Goal: Task Accomplishment & Management: Use online tool/utility

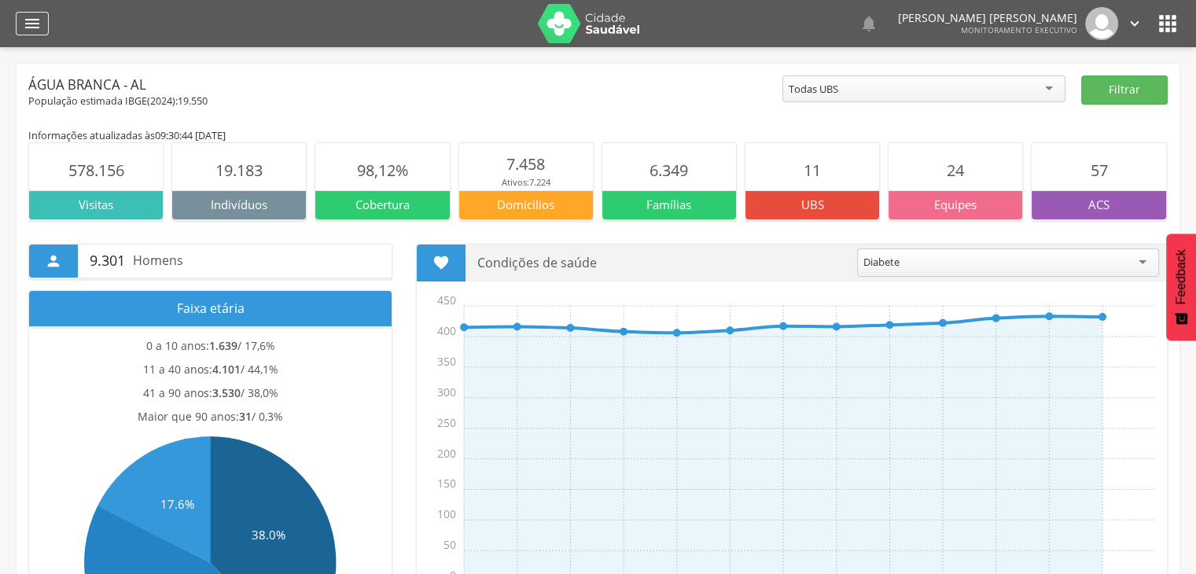
click at [33, 30] on icon "" at bounding box center [32, 23] width 19 height 19
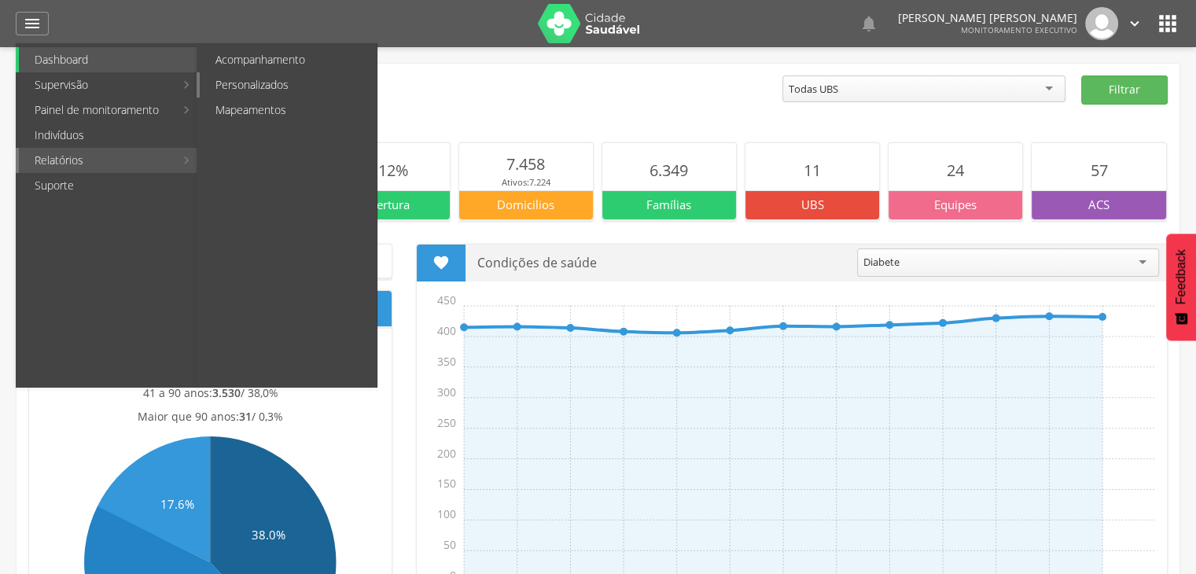
click at [252, 92] on link "Personalizados" at bounding box center [288, 84] width 177 height 25
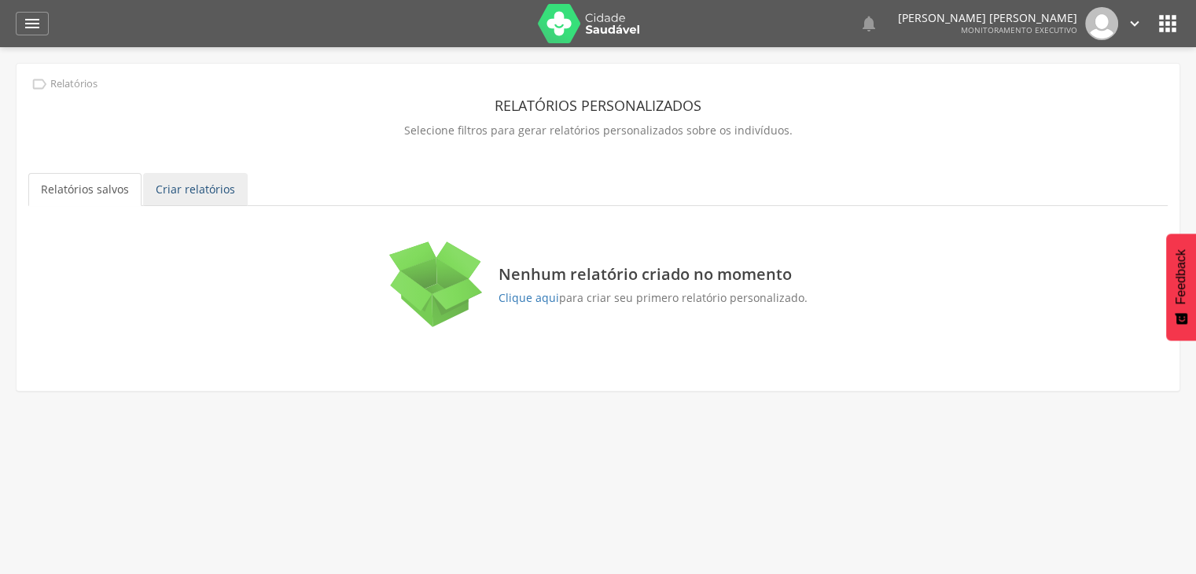
click at [170, 189] on link "Criar relatórios" at bounding box center [195, 189] width 105 height 33
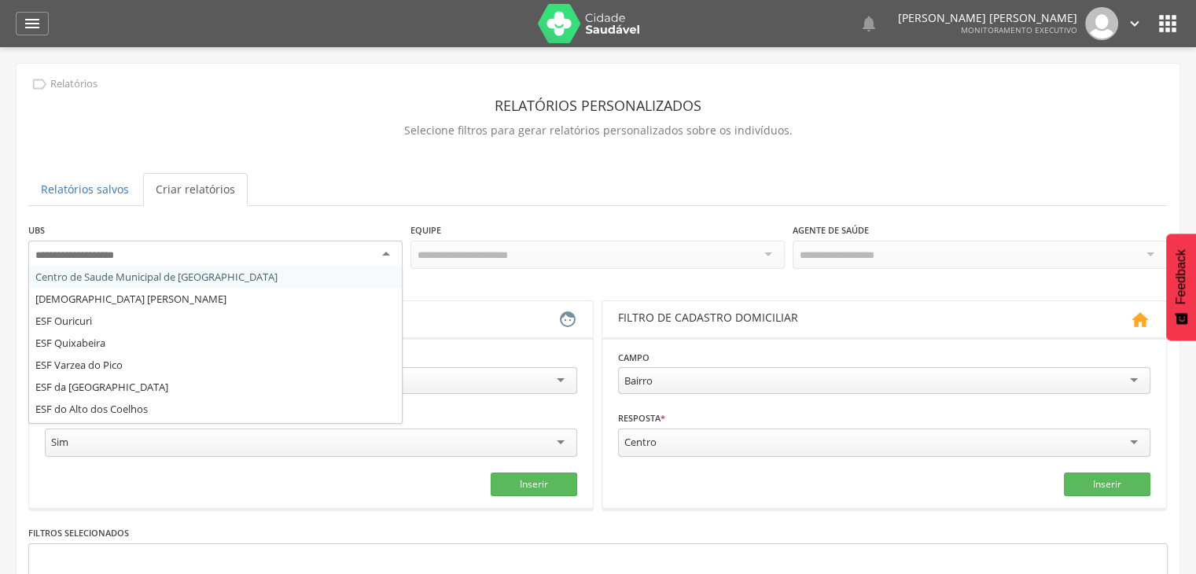
click at [141, 259] on div at bounding box center [215, 255] width 374 height 28
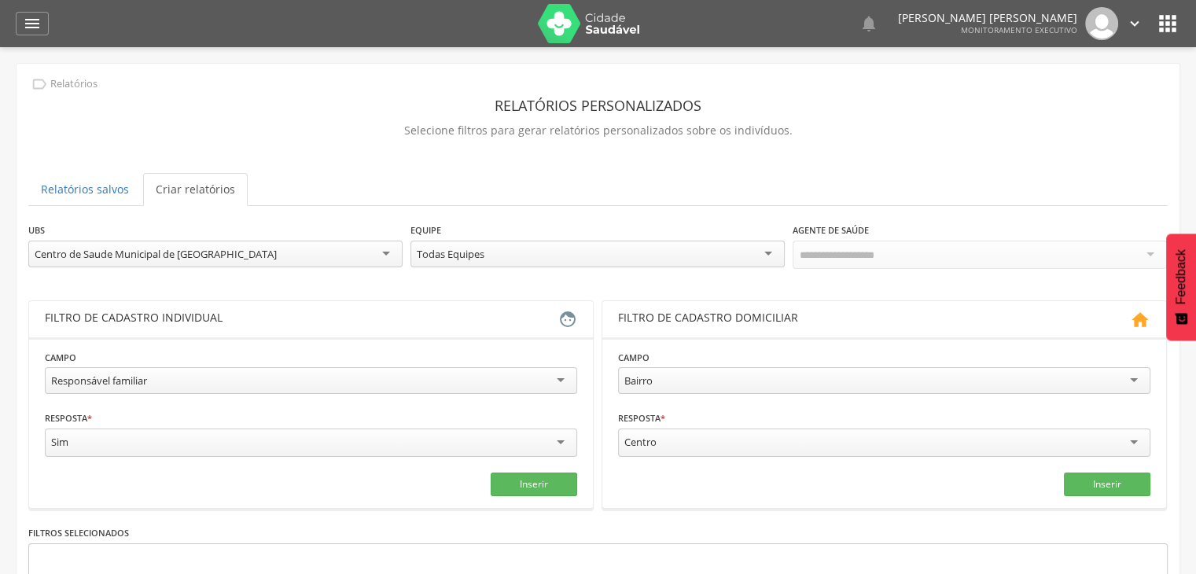
click at [573, 270] on div "Todas Equipes Todas Equipes ESF - Equipe de Saude da Familia - INE: 0000161624 …" at bounding box center [597, 256] width 374 height 31
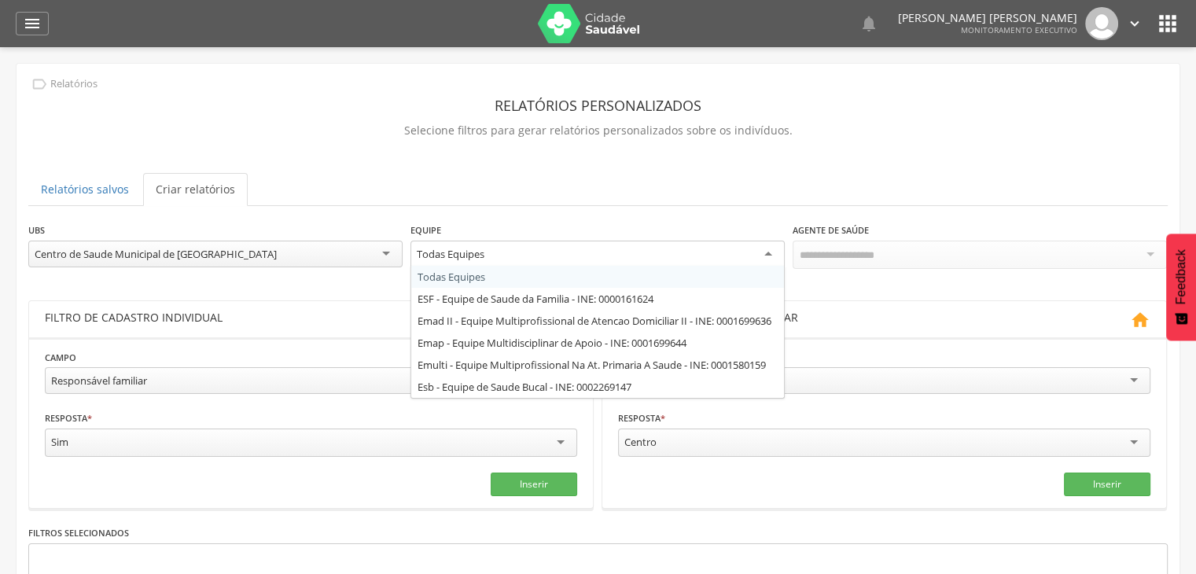
click at [553, 252] on div "Todas Equipes" at bounding box center [597, 255] width 374 height 28
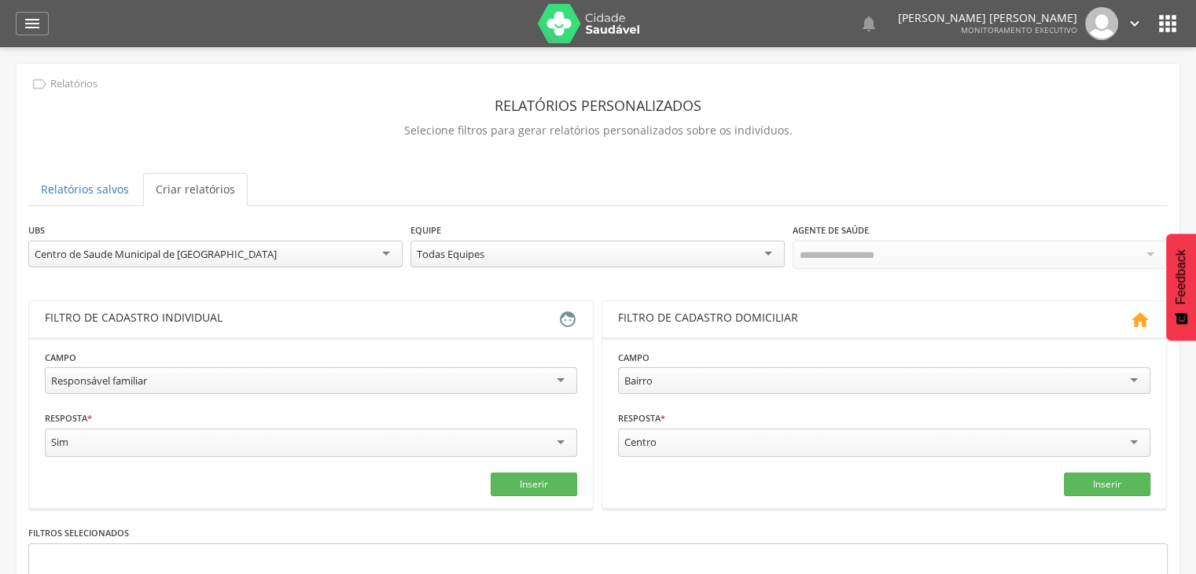
click at [553, 252] on div "Todas Equipes" at bounding box center [597, 254] width 374 height 27
click at [902, 264] on div at bounding box center [979, 255] width 374 height 28
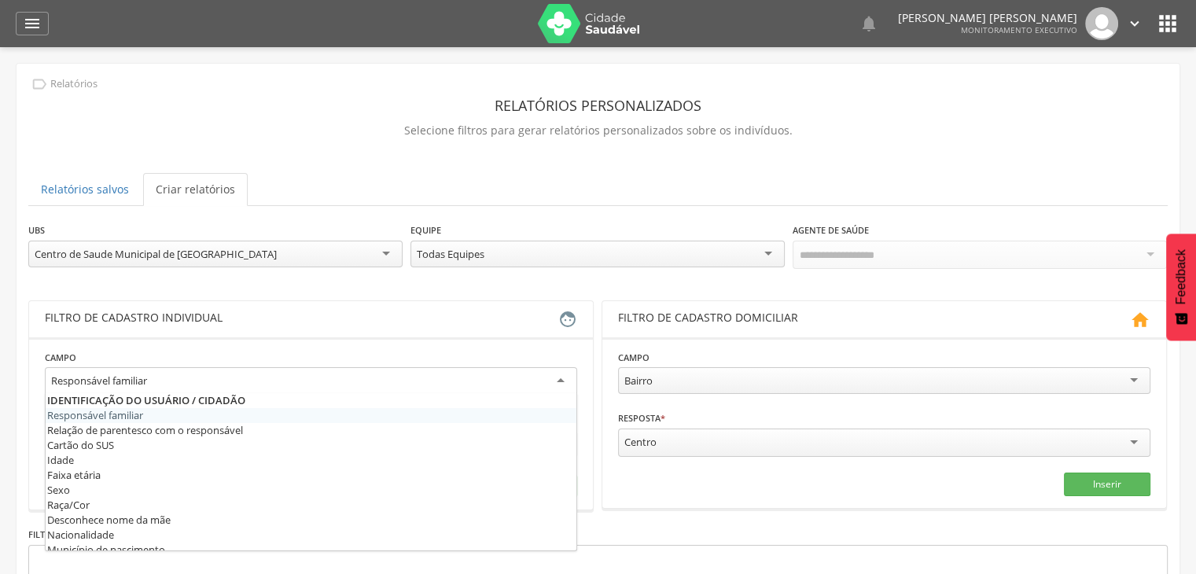
click at [152, 378] on div "Responsável familiar" at bounding box center [311, 381] width 532 height 28
click at [152, 398] on fieldset "**********" at bounding box center [311, 423] width 532 height 149
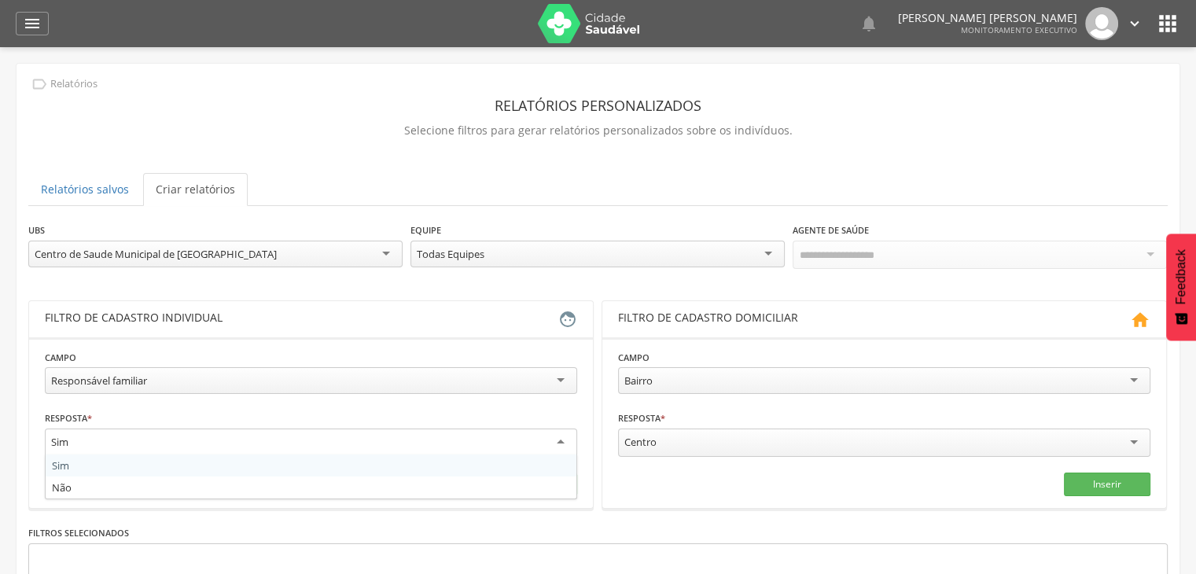
click at [132, 443] on div "Sim" at bounding box center [311, 442] width 532 height 28
click at [132, 443] on div "Sim" at bounding box center [311, 441] width 532 height 27
click at [132, 443] on div "Sim" at bounding box center [311, 442] width 532 height 28
click at [182, 402] on fieldset "**********" at bounding box center [311, 421] width 532 height 145
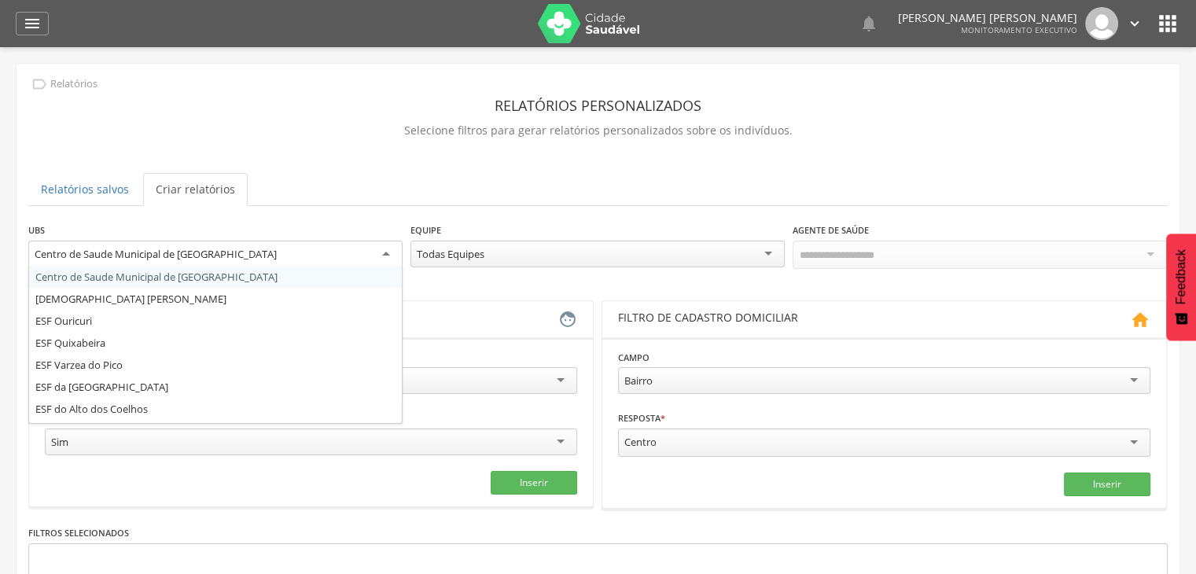
click at [193, 247] on div "Centro de Saude Municipal de [GEOGRAPHIC_DATA]" at bounding box center [156, 254] width 242 height 14
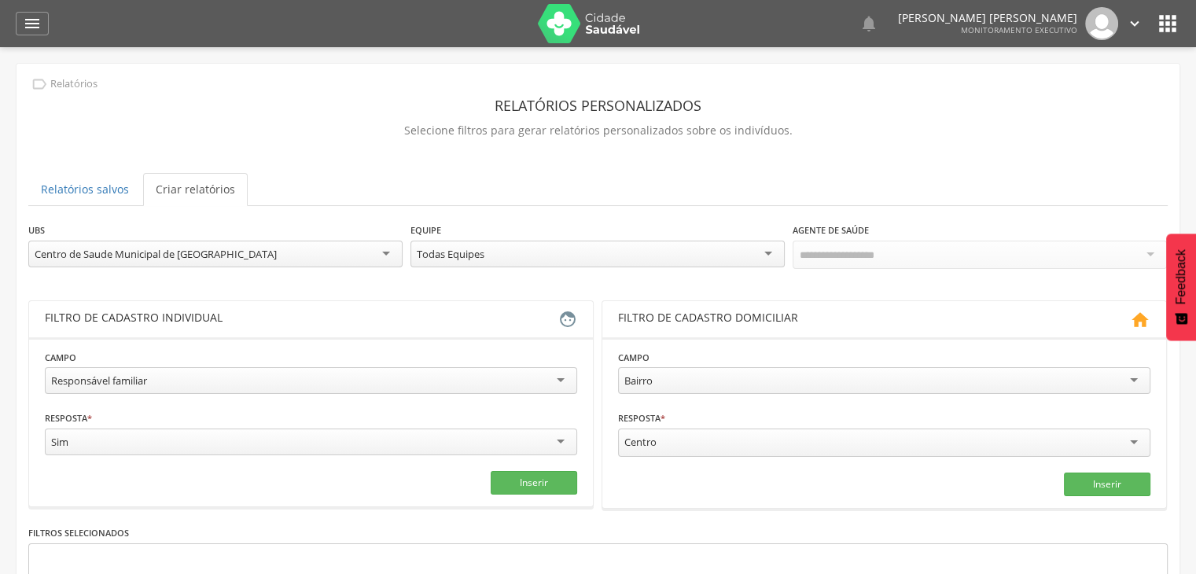
click at [400, 210] on div "**********" at bounding box center [598, 388] width 1163 height 648
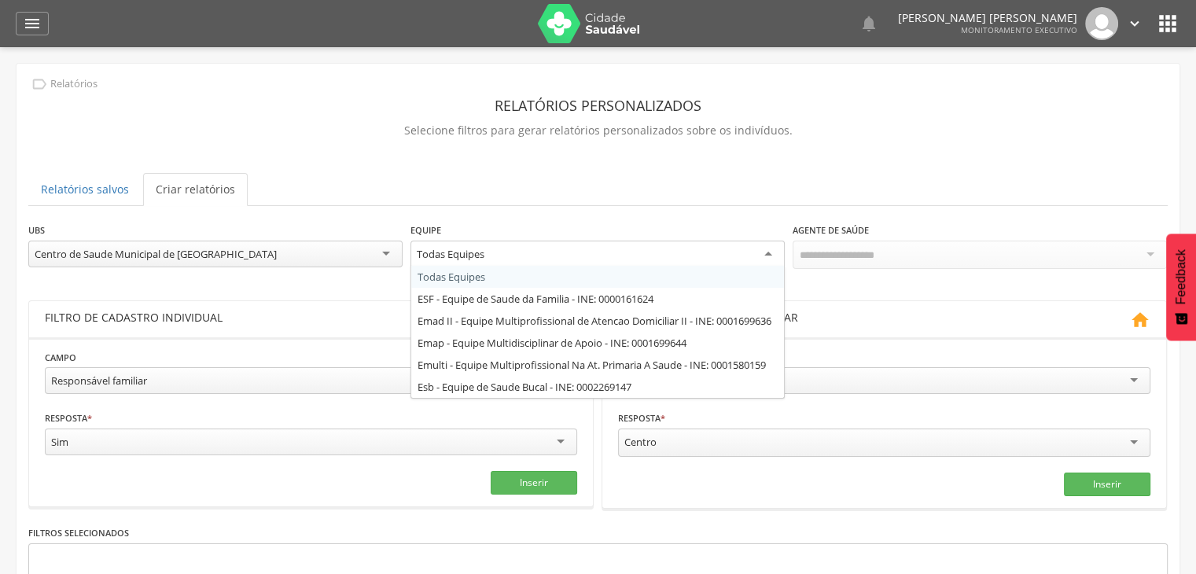
click at [472, 255] on div "Todas Equipes" at bounding box center [451, 254] width 68 height 14
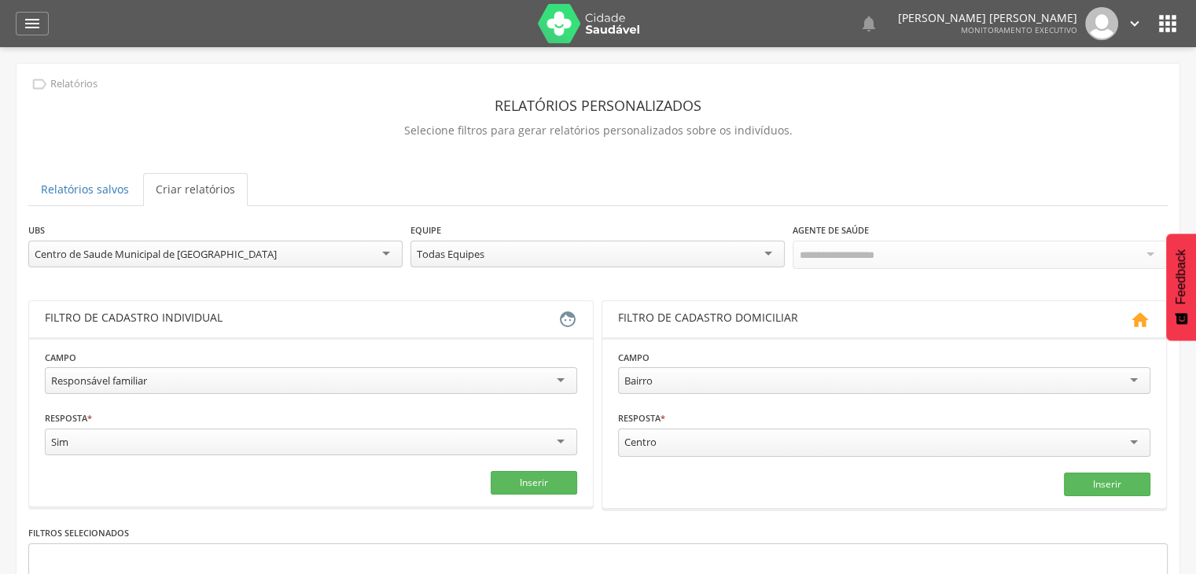
click at [471, 261] on div "Todas Equipes" at bounding box center [597, 254] width 374 height 27
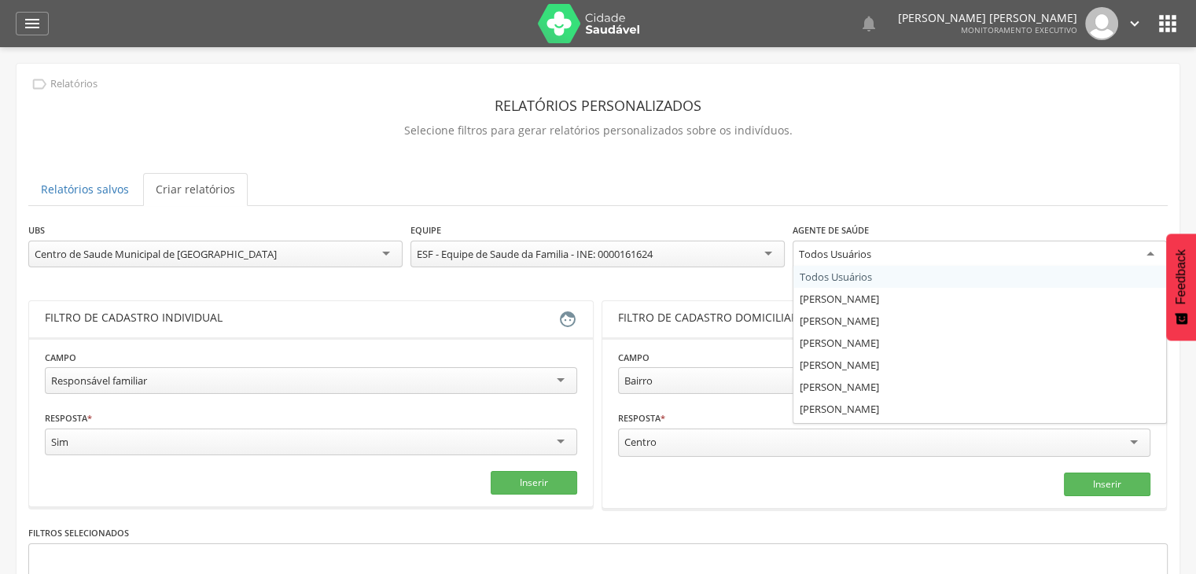
click at [814, 244] on div "Todos Usuários" at bounding box center [979, 255] width 374 height 28
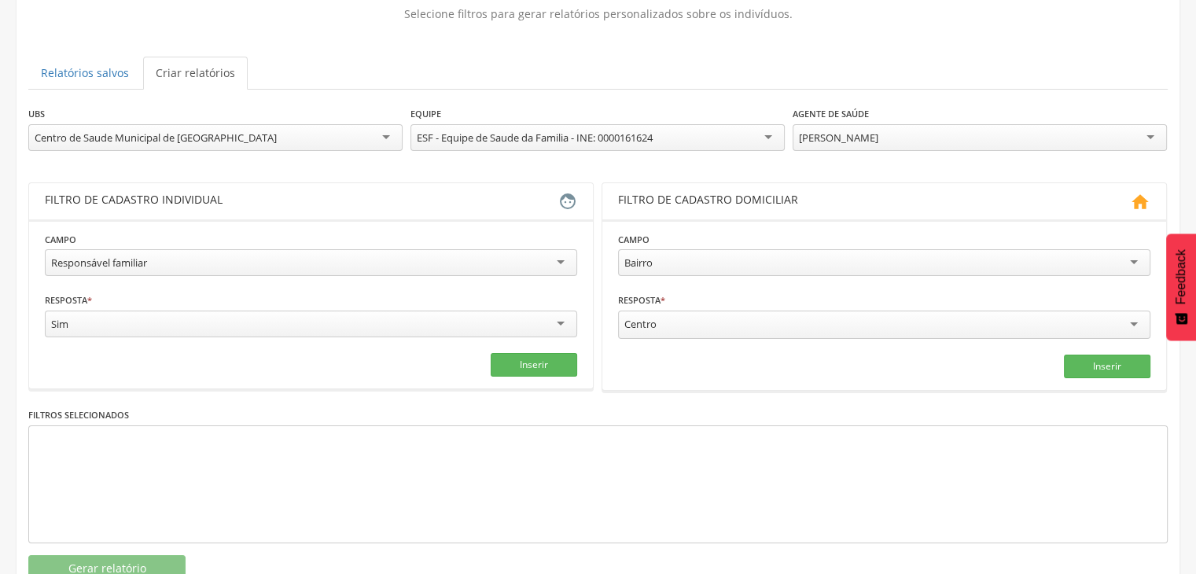
scroll to position [163, 0]
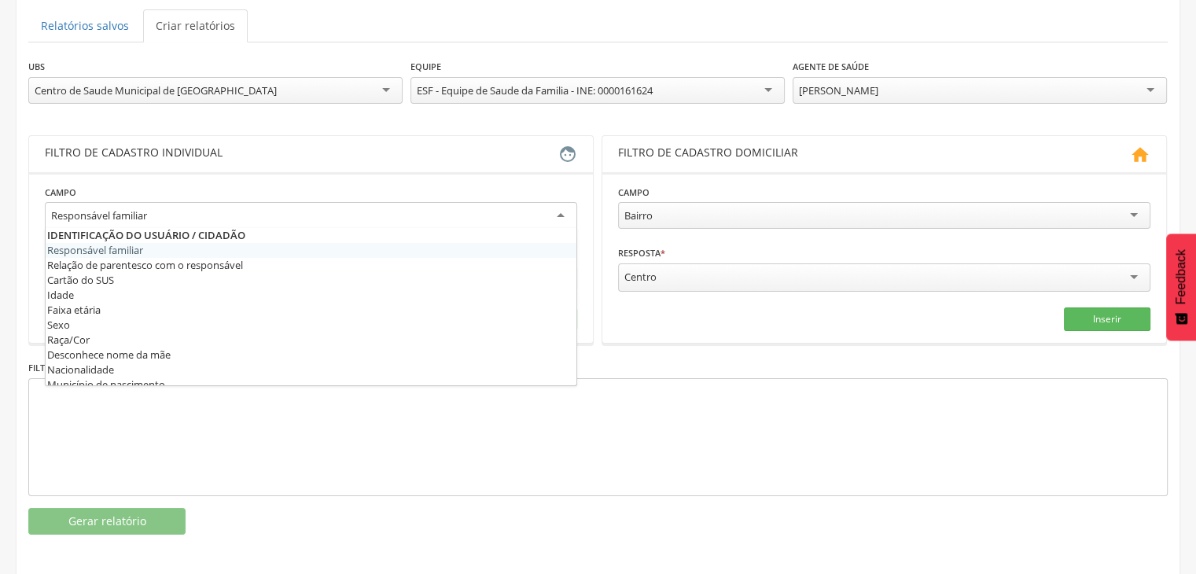
click at [283, 220] on div "Responsável familiar" at bounding box center [311, 216] width 532 height 28
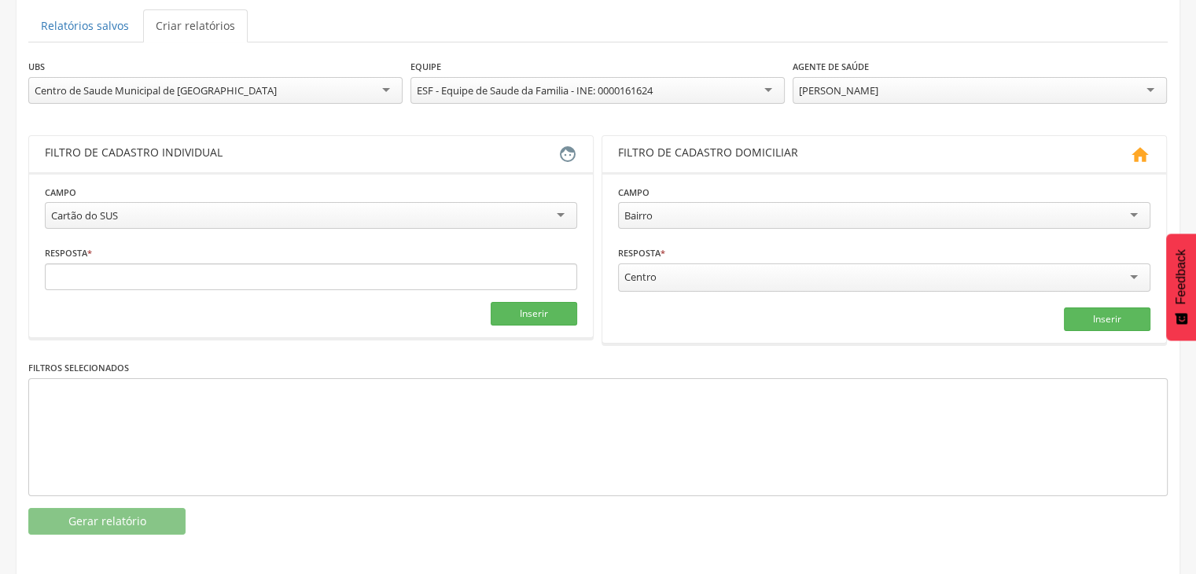
click at [186, 205] on div "Cartão do SUS" at bounding box center [311, 215] width 532 height 27
click at [163, 239] on fieldset "**********" at bounding box center [311, 254] width 532 height 141
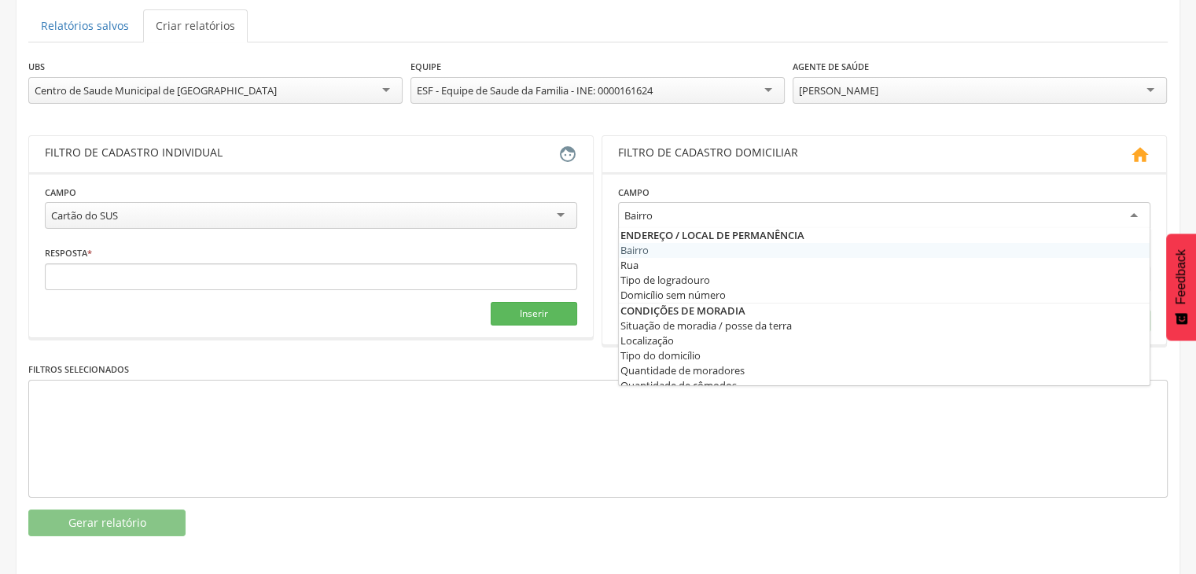
click at [655, 208] on div "Bairro" at bounding box center [884, 216] width 532 height 28
click at [655, 210] on input "select-one" at bounding box center [654, 217] width 3 height 14
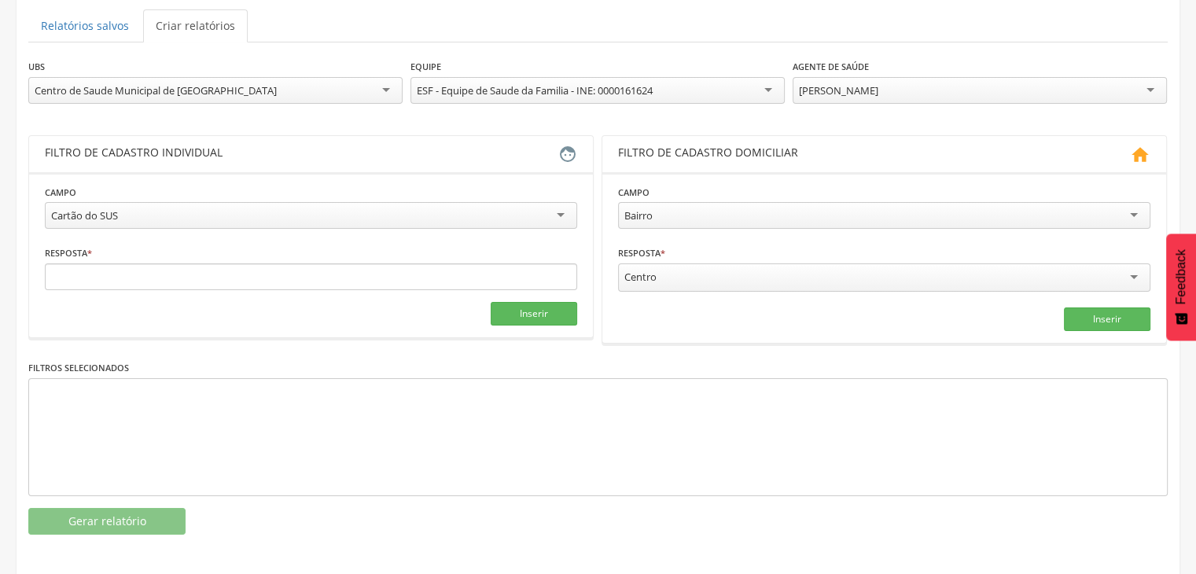
click at [645, 186] on label "Campo" at bounding box center [633, 192] width 31 height 13
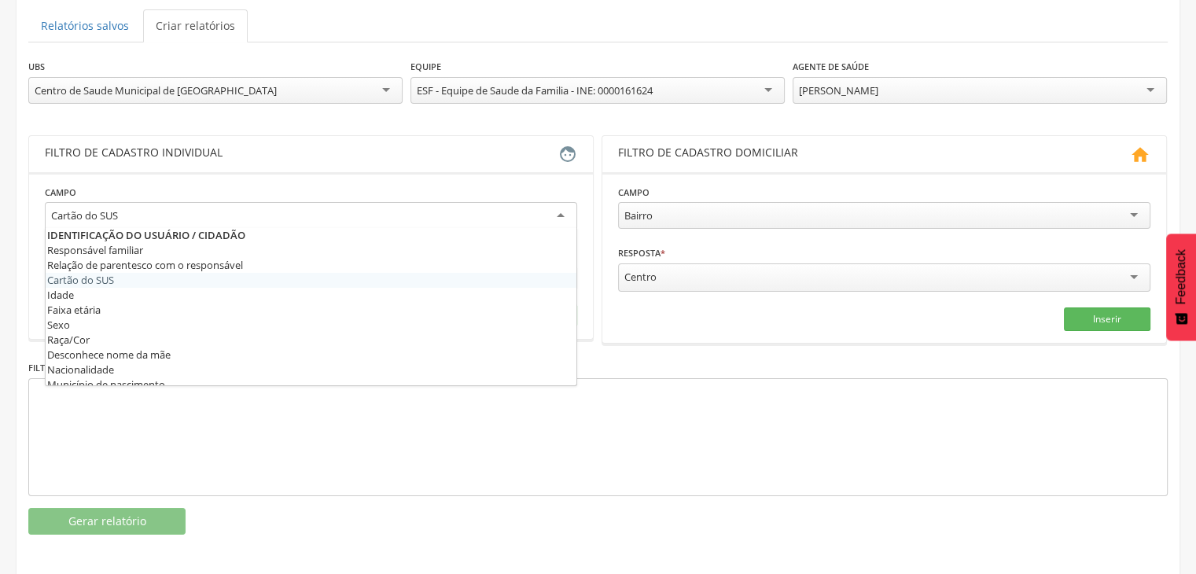
click at [509, 219] on div "Cartão do SUS" at bounding box center [311, 216] width 532 height 28
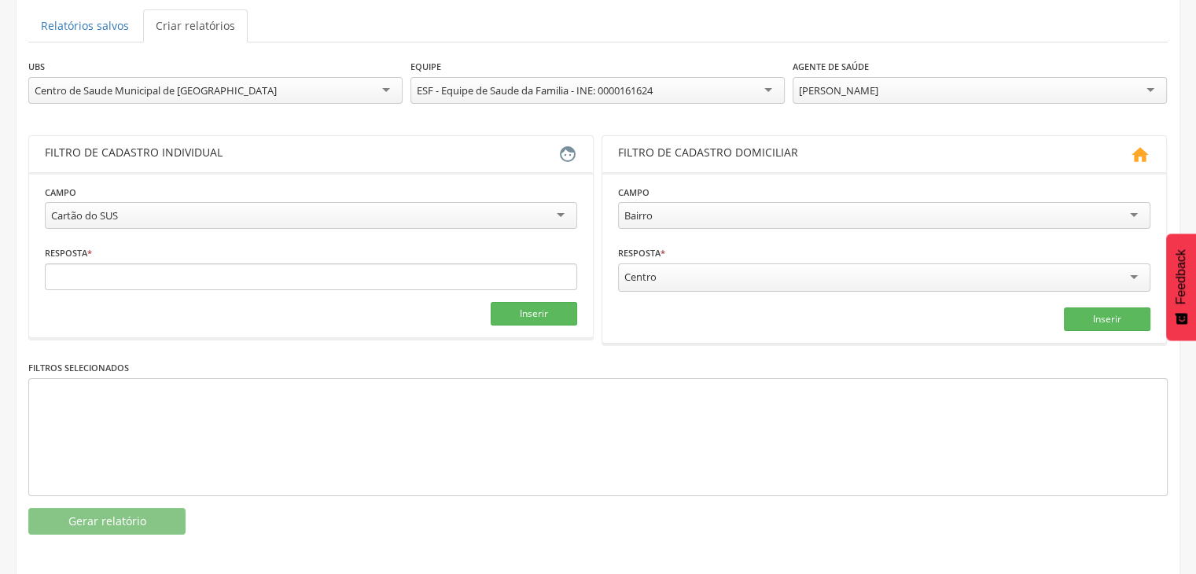
click at [118, 278] on fieldset "**********" at bounding box center [311, 254] width 532 height 141
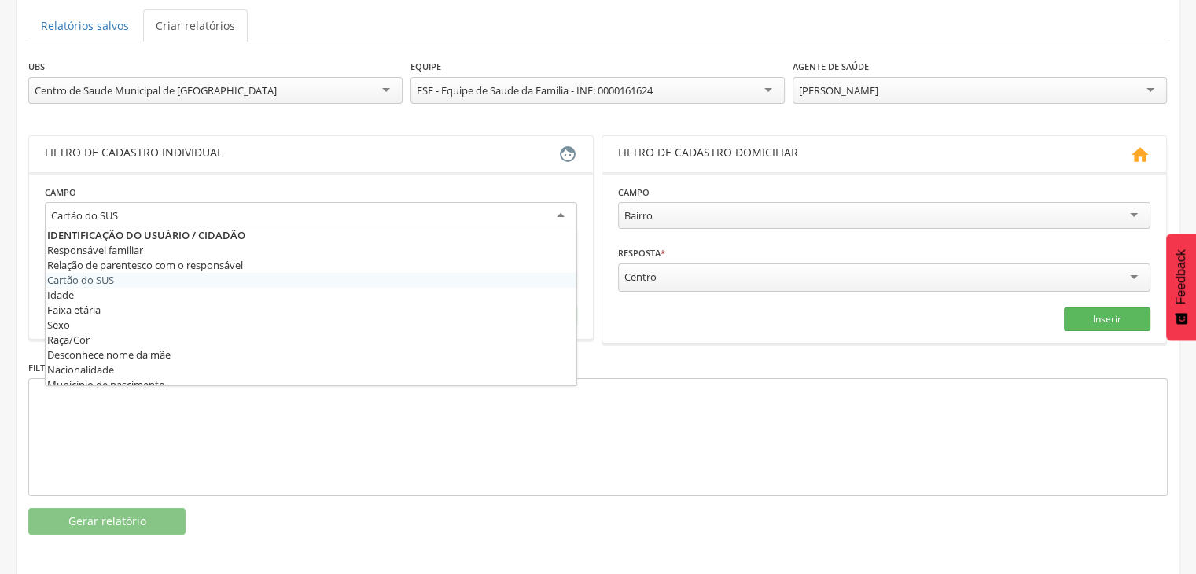
click at [296, 212] on div "Cartão do SUS" at bounding box center [311, 216] width 532 height 28
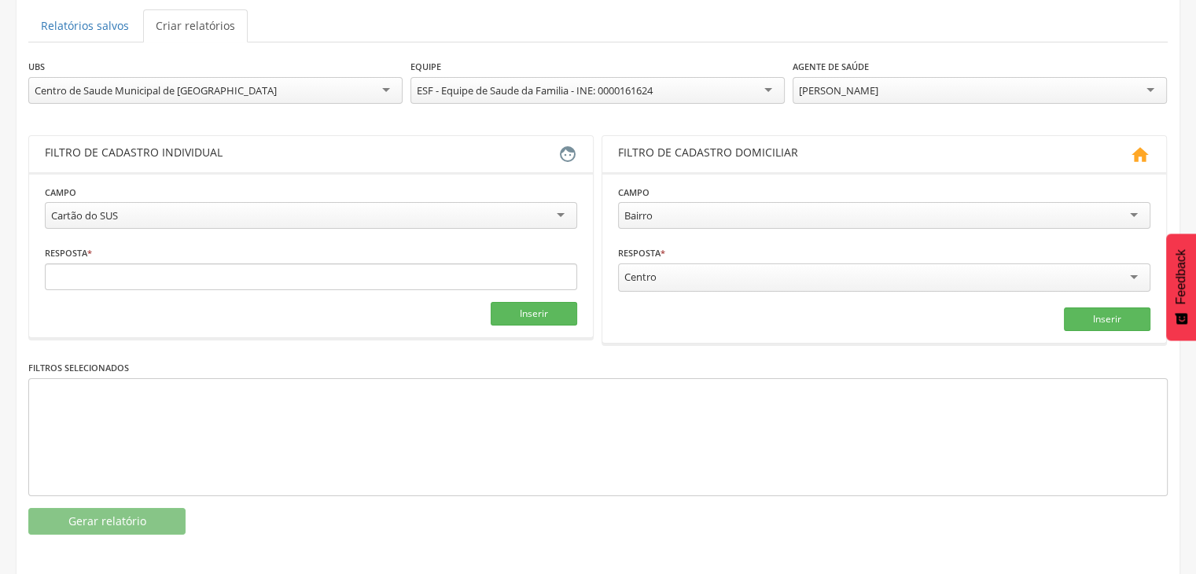
click at [179, 462] on div at bounding box center [597, 437] width 1139 height 118
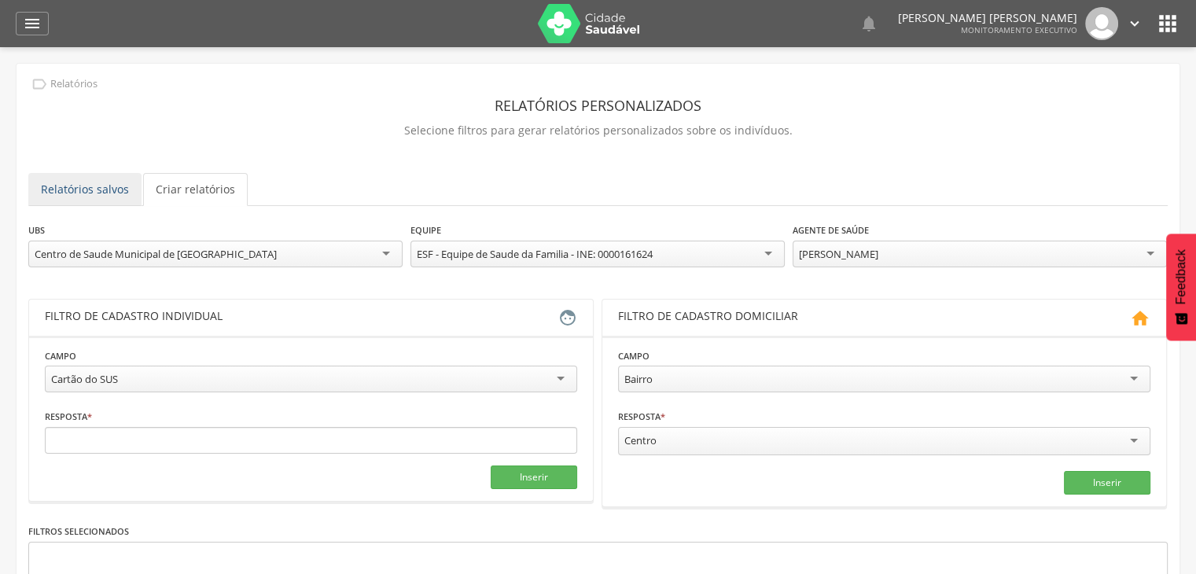
click at [77, 192] on link "Relatórios salvos" at bounding box center [84, 189] width 113 height 33
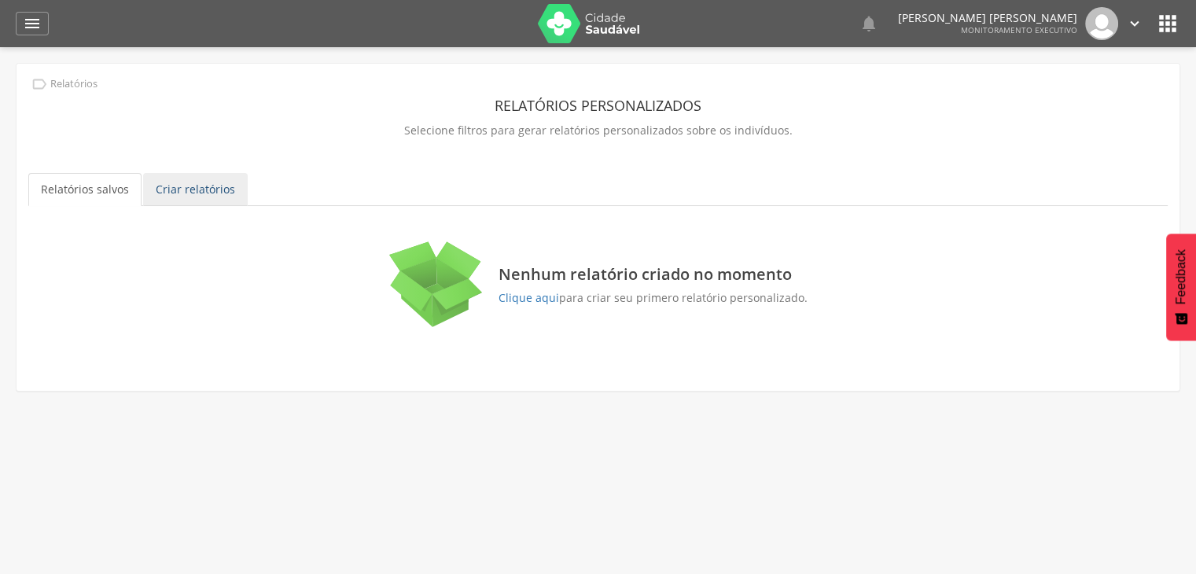
click at [170, 176] on link "Criar relatórios" at bounding box center [195, 189] width 105 height 33
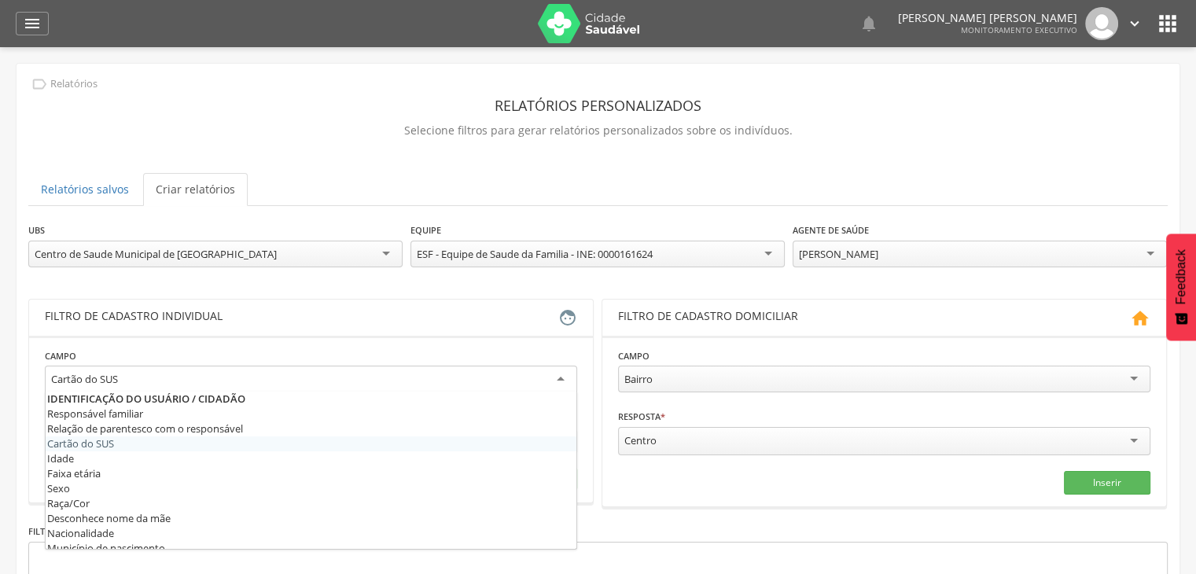
click at [255, 378] on div "Cartão do SUS" at bounding box center [311, 380] width 532 height 28
click at [122, 446] on fieldset "**********" at bounding box center [311, 418] width 532 height 143
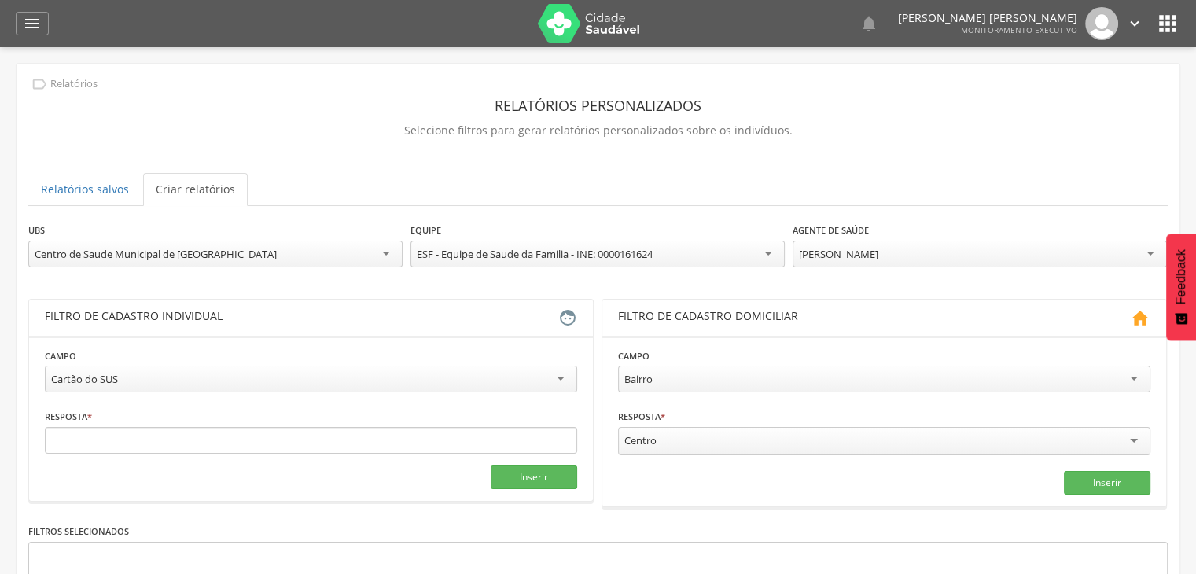
scroll to position [163, 0]
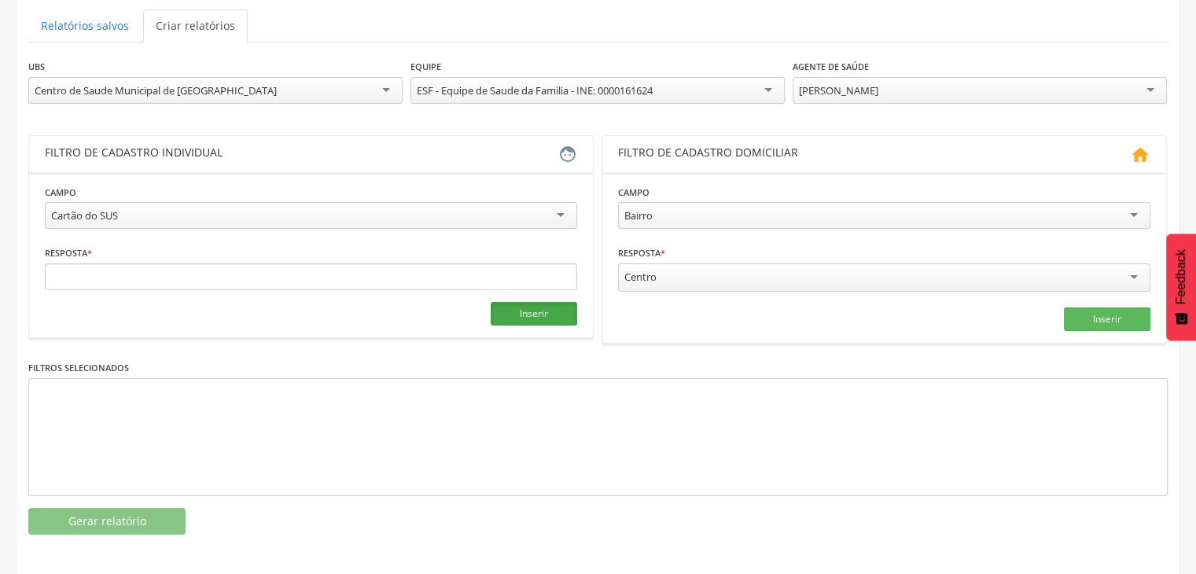
click at [534, 318] on button "Inserir" at bounding box center [533, 314] width 86 height 24
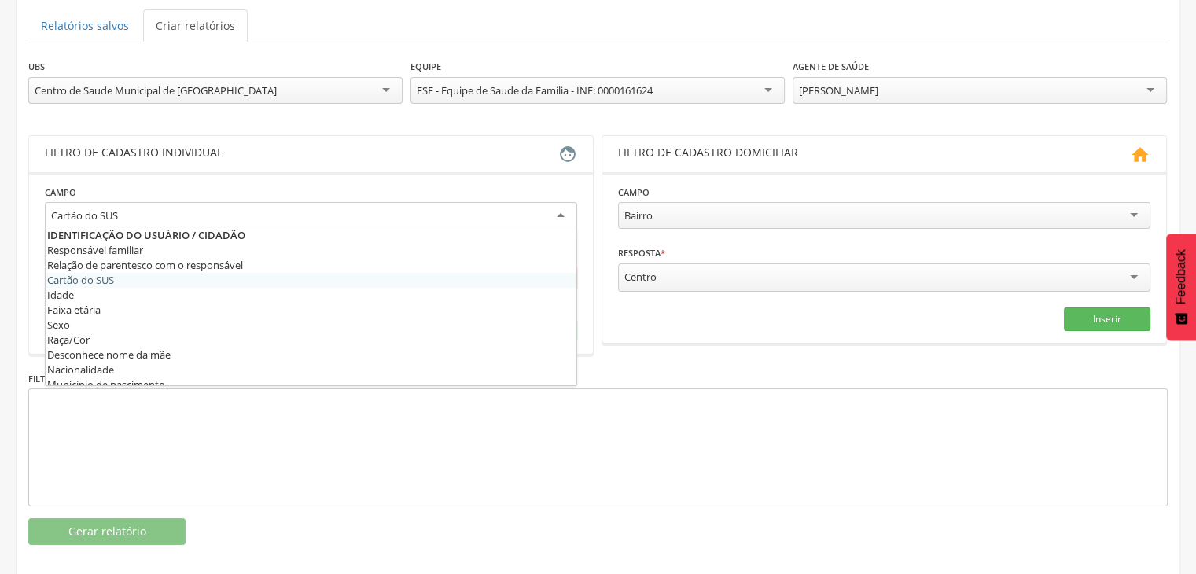
click at [446, 208] on div "Cartão do SUS" at bounding box center [311, 216] width 532 height 28
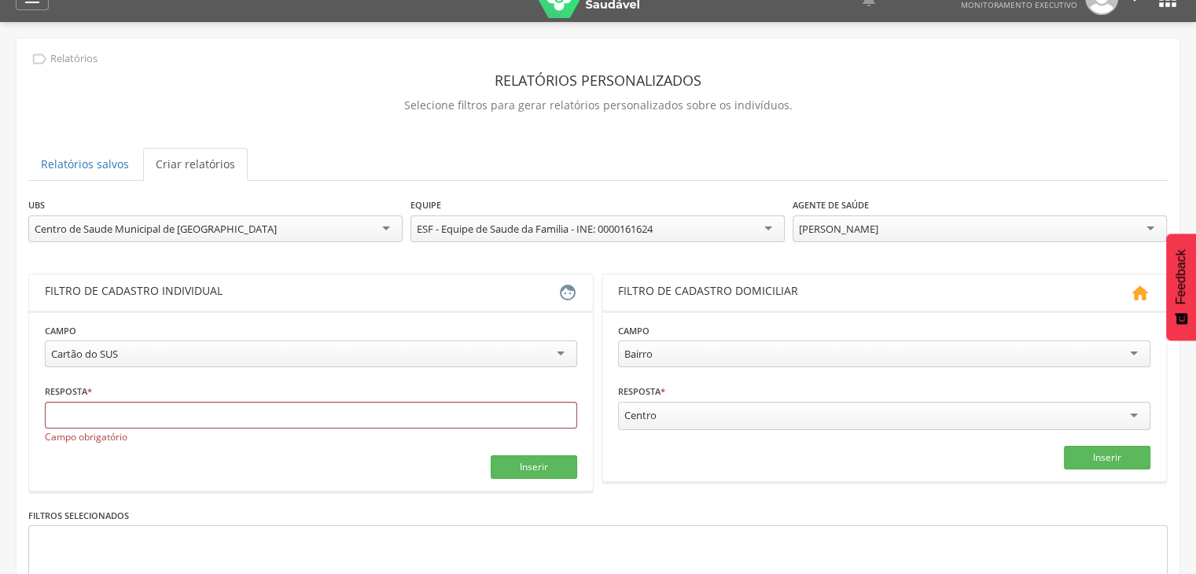
scroll to position [0, 0]
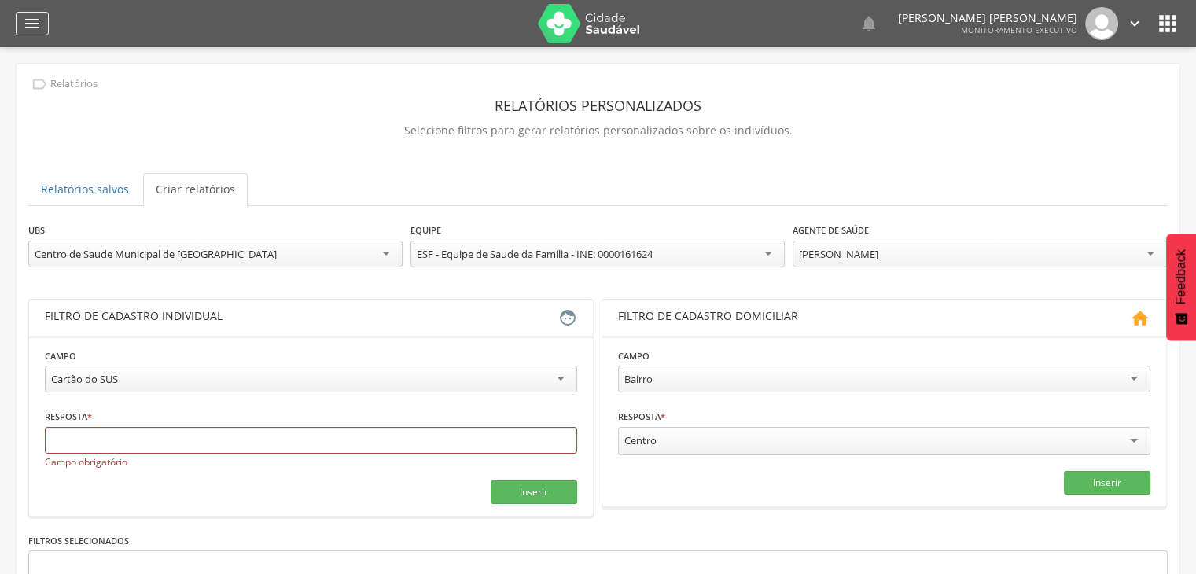
click at [35, 32] on icon "" at bounding box center [32, 23] width 19 height 19
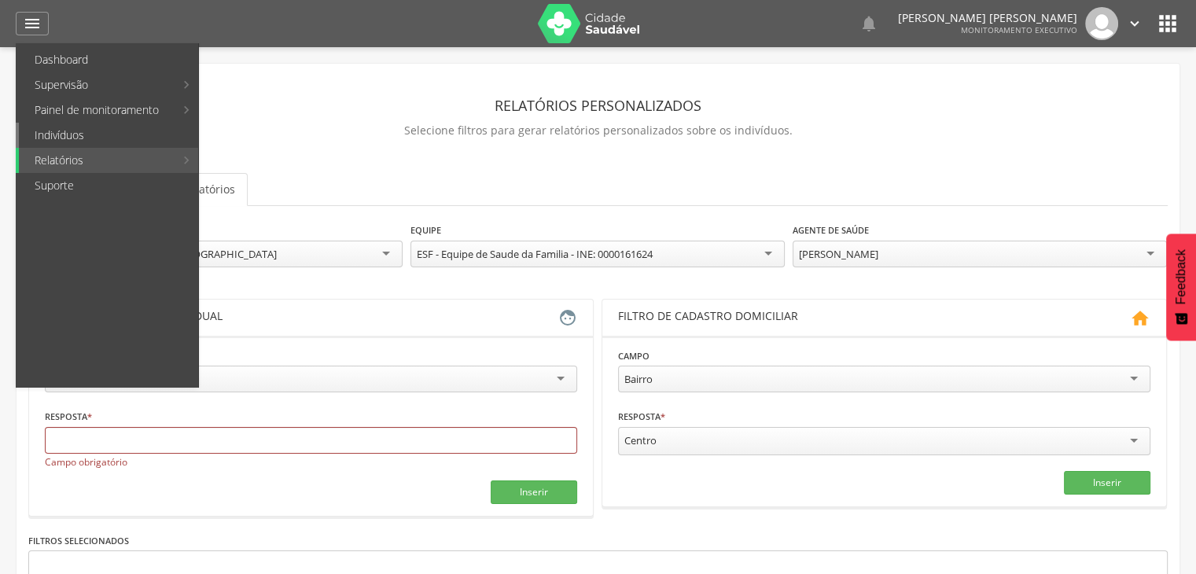
click at [119, 136] on link "Indivíduos" at bounding box center [108, 135] width 179 height 25
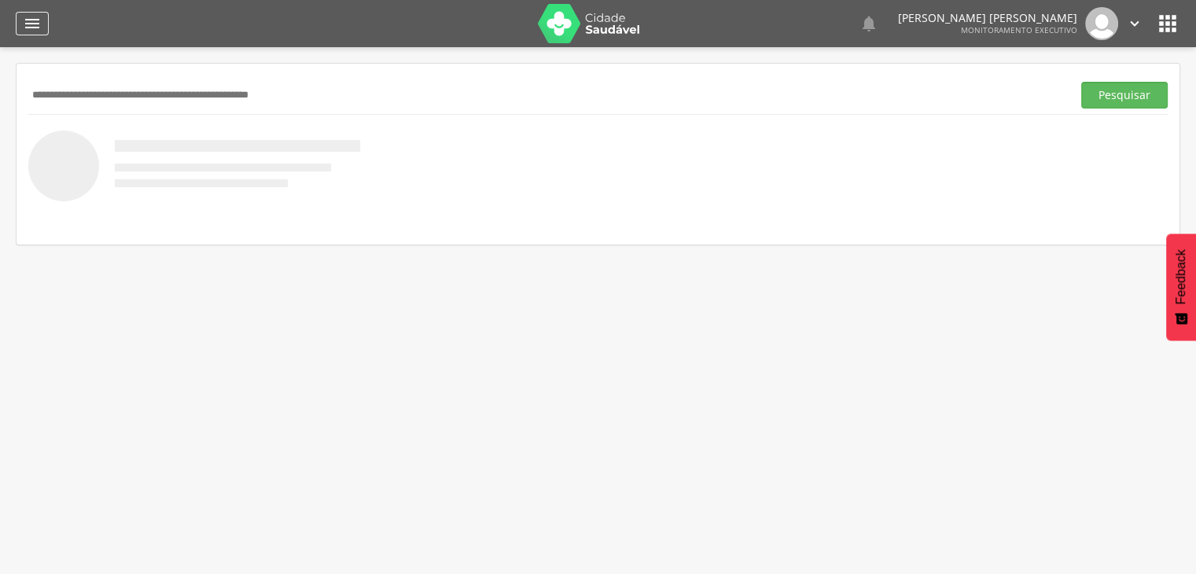
click at [29, 26] on icon "" at bounding box center [32, 23] width 19 height 19
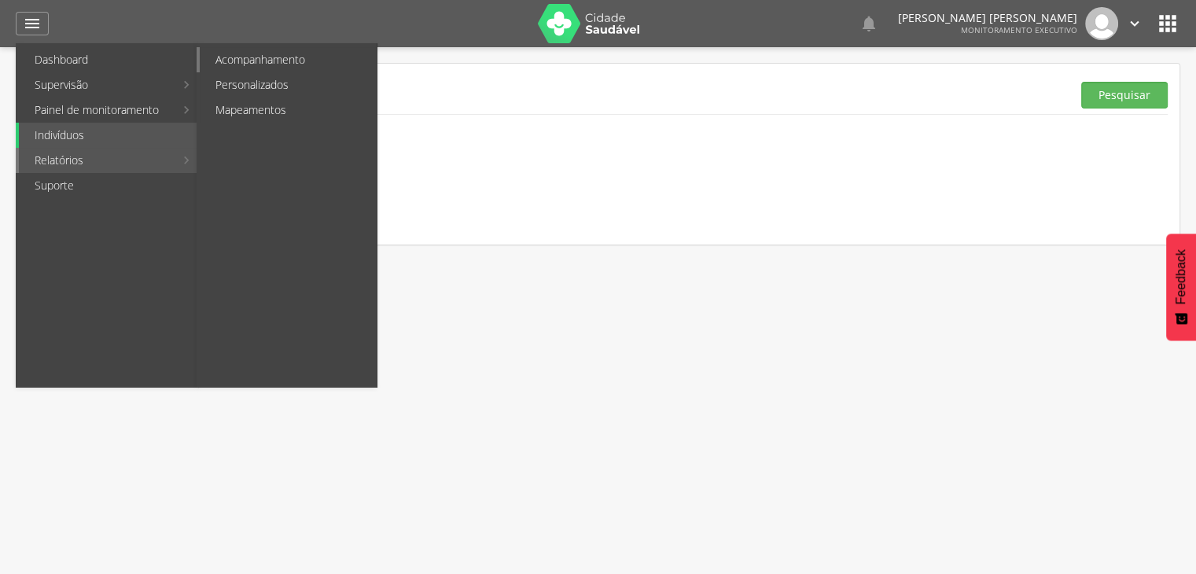
click at [237, 64] on link "Acompanhamento" at bounding box center [288, 59] width 177 height 25
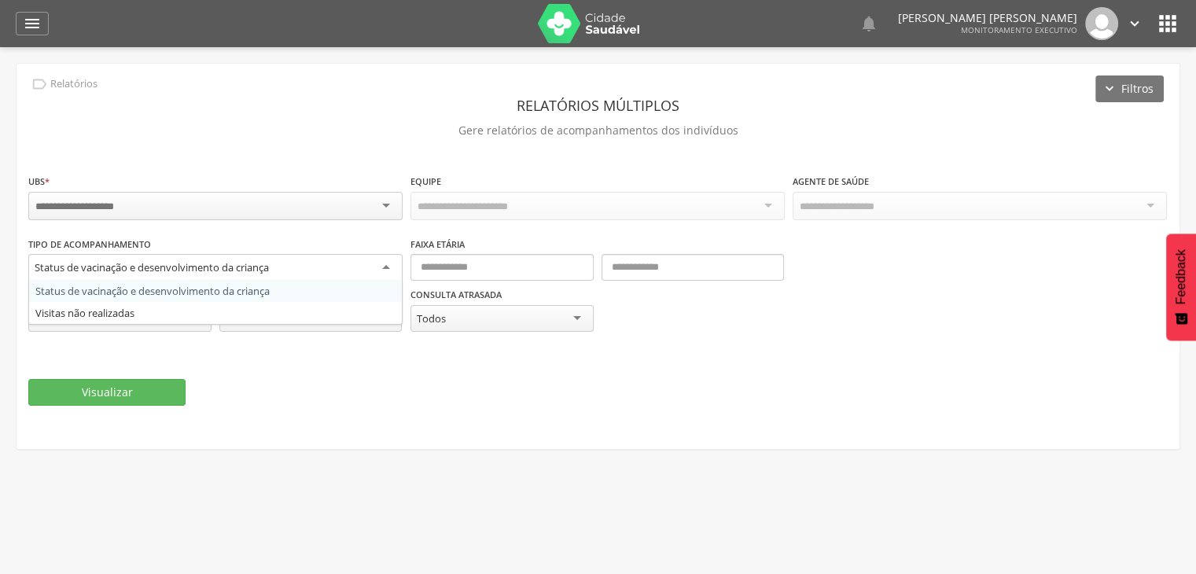
click at [246, 260] on div "Status de vacinação e desenvolvimento da criança" at bounding box center [152, 267] width 234 height 14
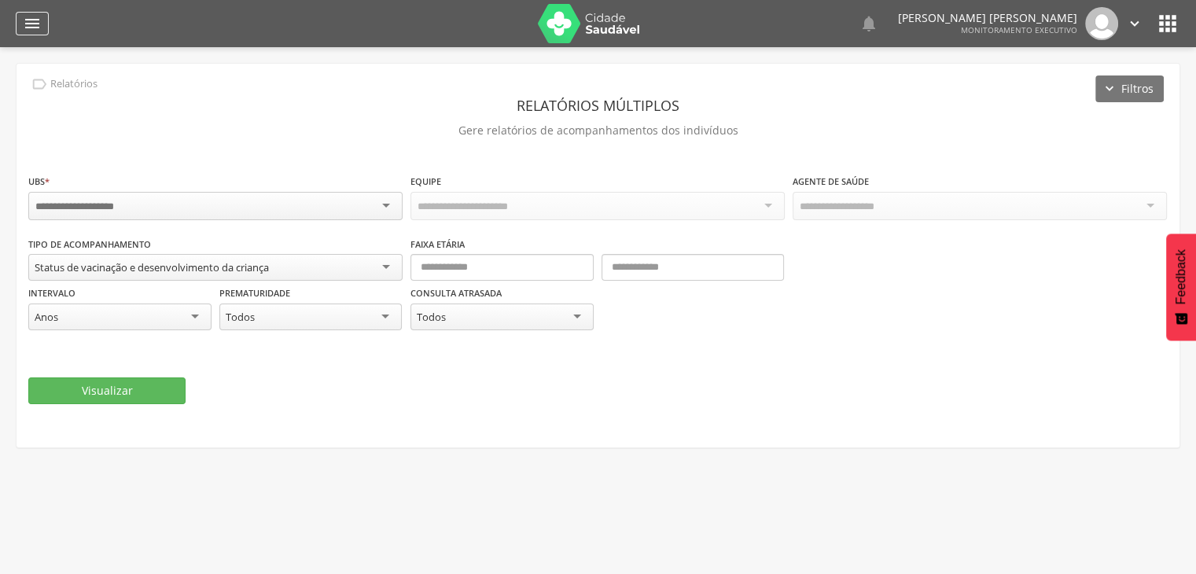
click at [32, 20] on icon "" at bounding box center [32, 23] width 19 height 19
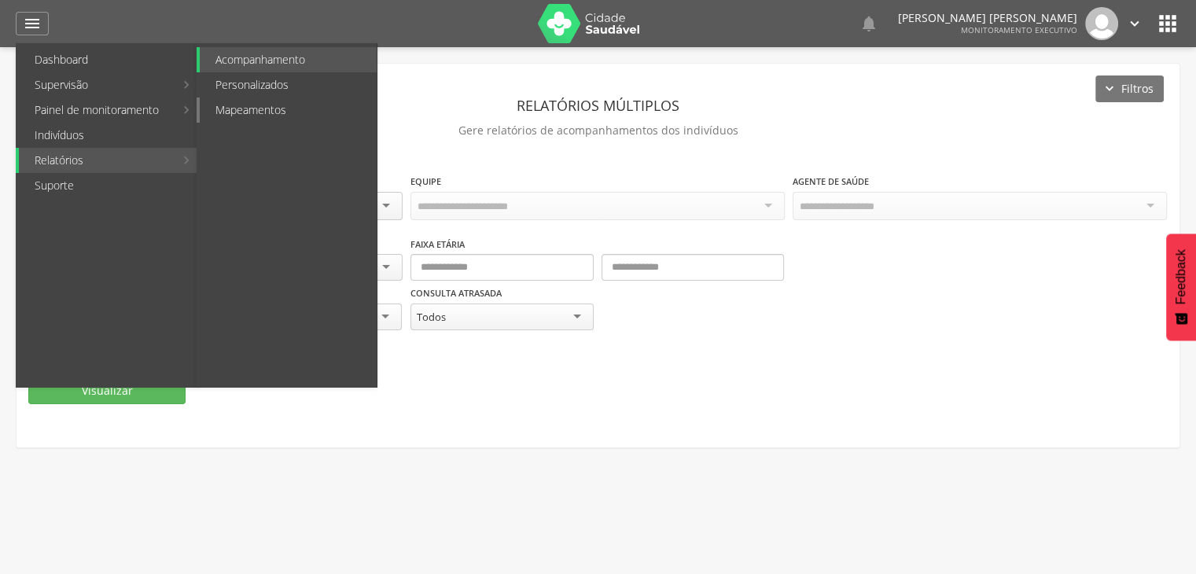
click at [246, 104] on link "Mapeamentos" at bounding box center [288, 109] width 177 height 25
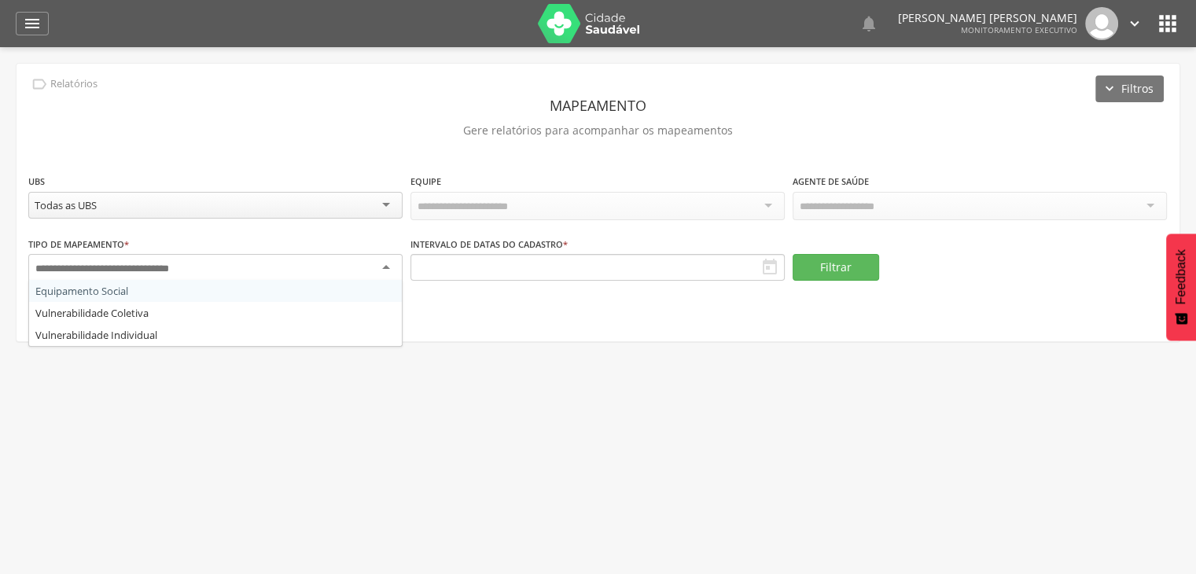
click at [248, 262] on div at bounding box center [215, 268] width 374 height 28
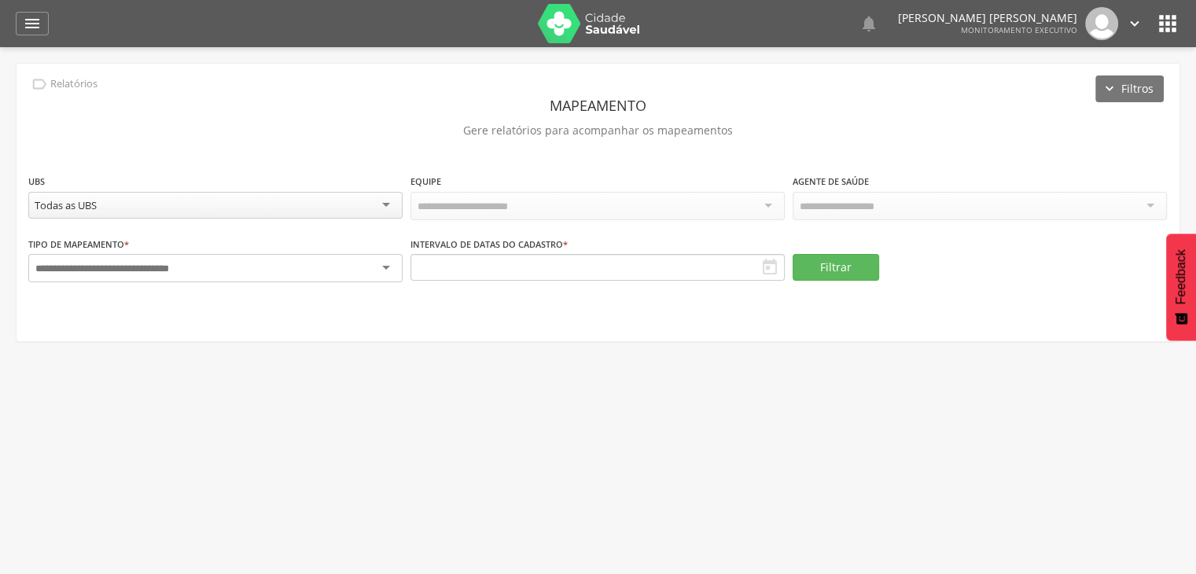
click at [248, 262] on div at bounding box center [215, 268] width 374 height 28
click at [20, 17] on div "" at bounding box center [32, 24] width 33 height 24
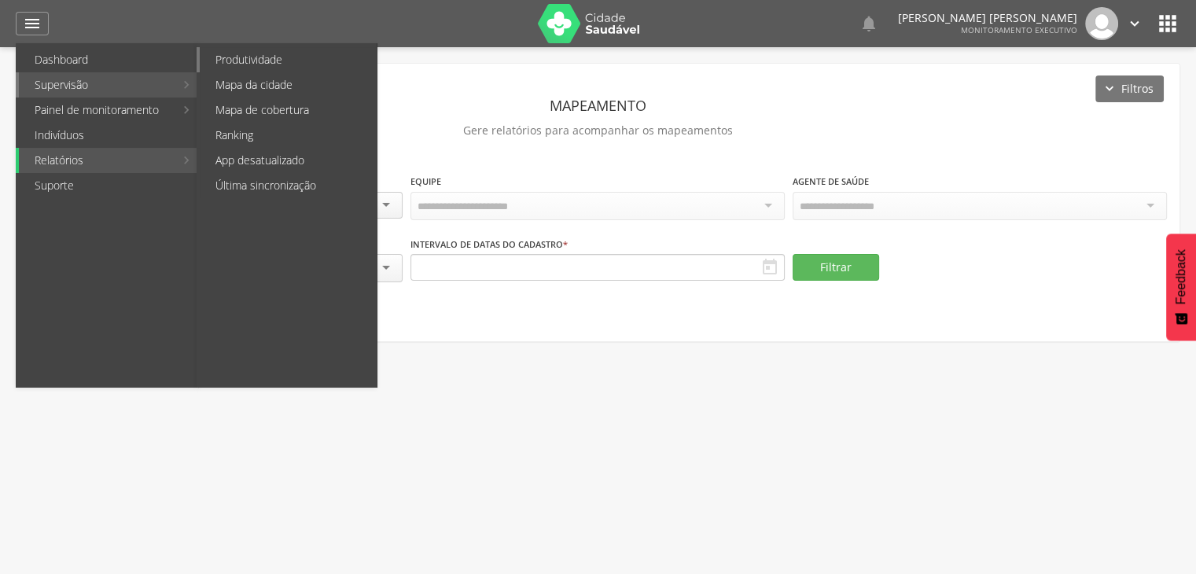
click at [280, 60] on link "Produtividade" at bounding box center [288, 59] width 177 height 25
type input "**********"
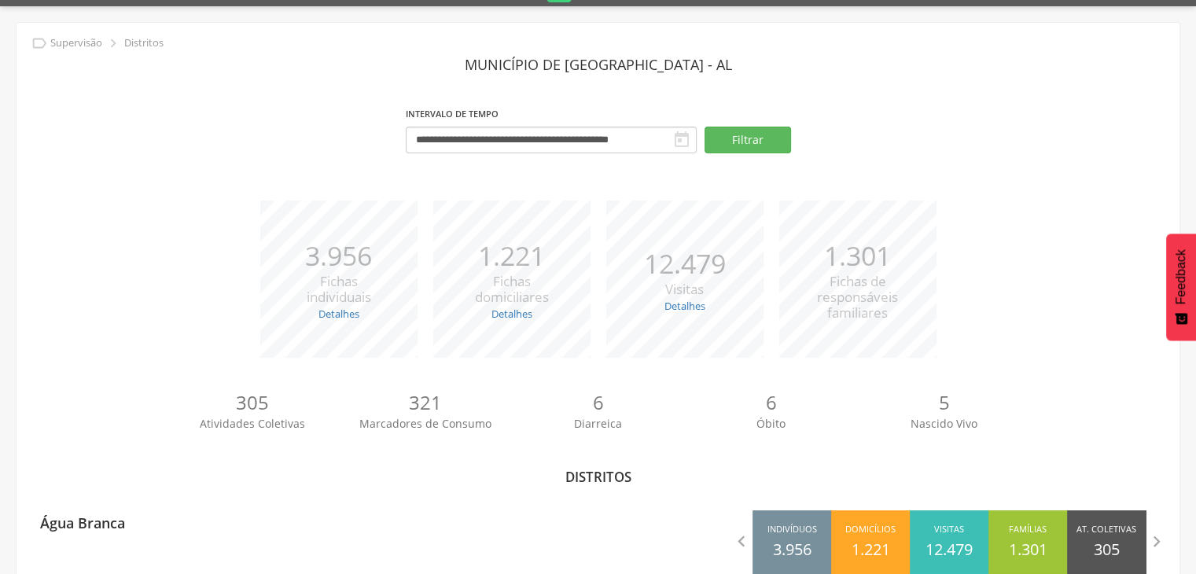
scroll to position [75, 0]
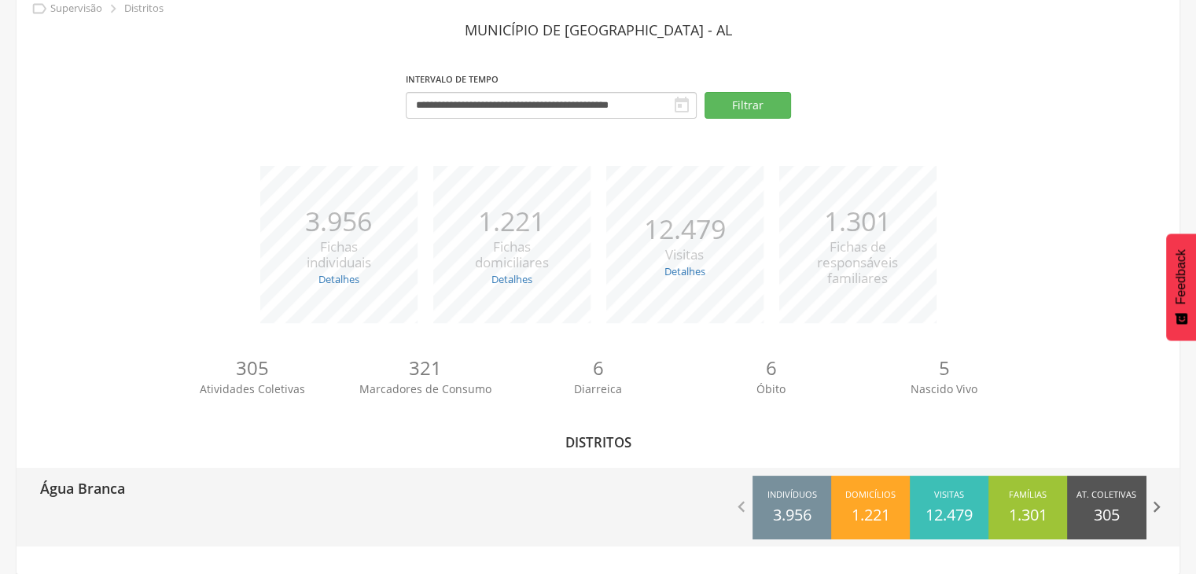
click at [1159, 503] on icon "" at bounding box center [1156, 507] width 22 height 22
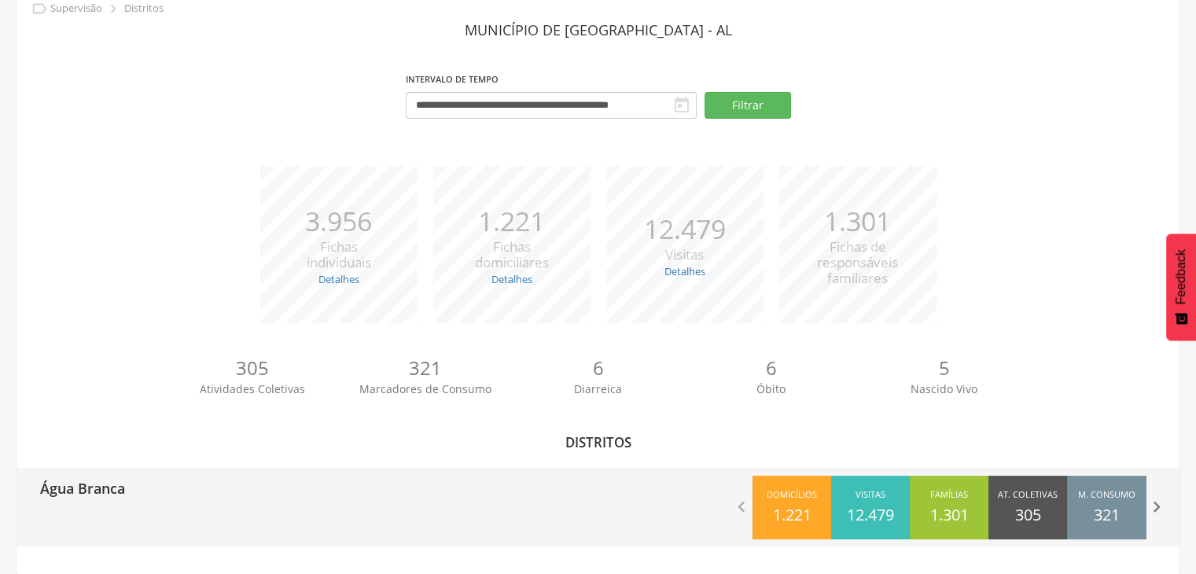
click at [1159, 503] on icon "" at bounding box center [1156, 507] width 22 height 22
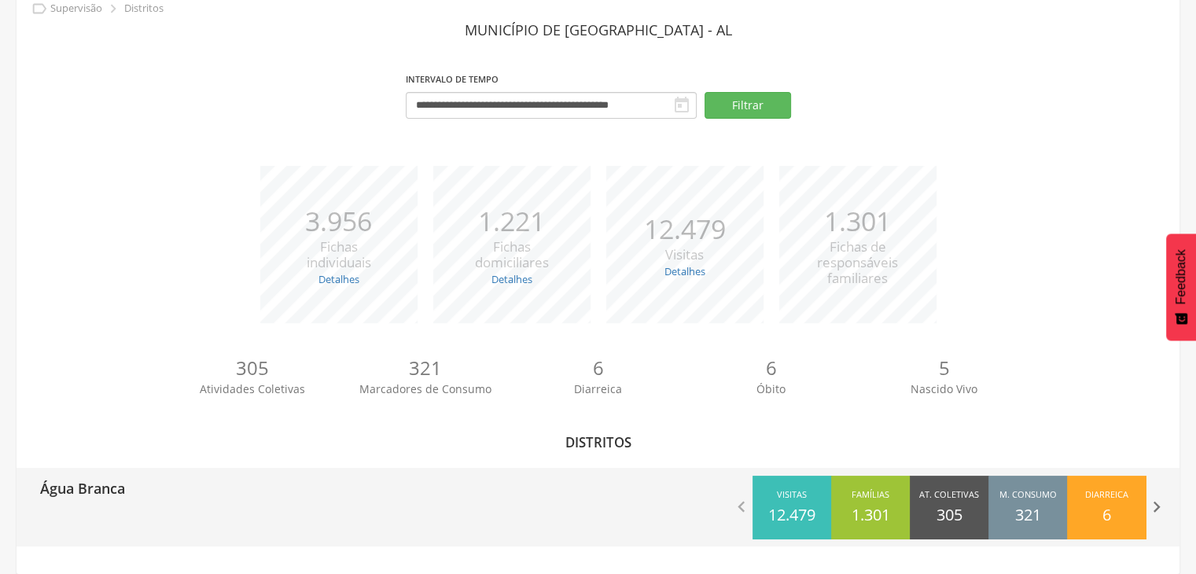
click at [1159, 503] on icon "" at bounding box center [1156, 507] width 22 height 22
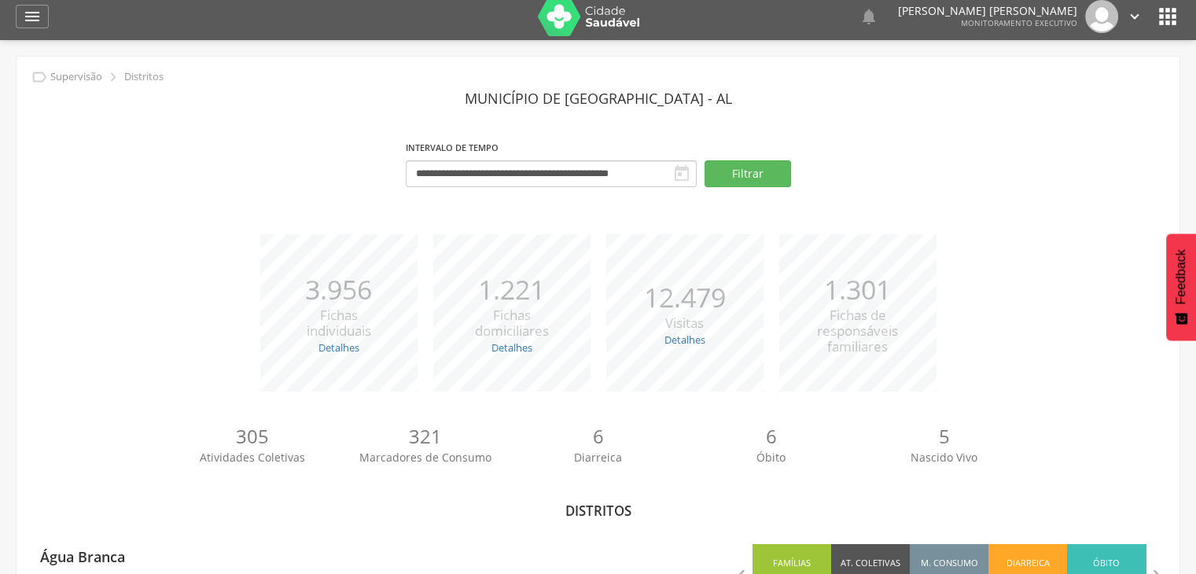
scroll to position [0, 0]
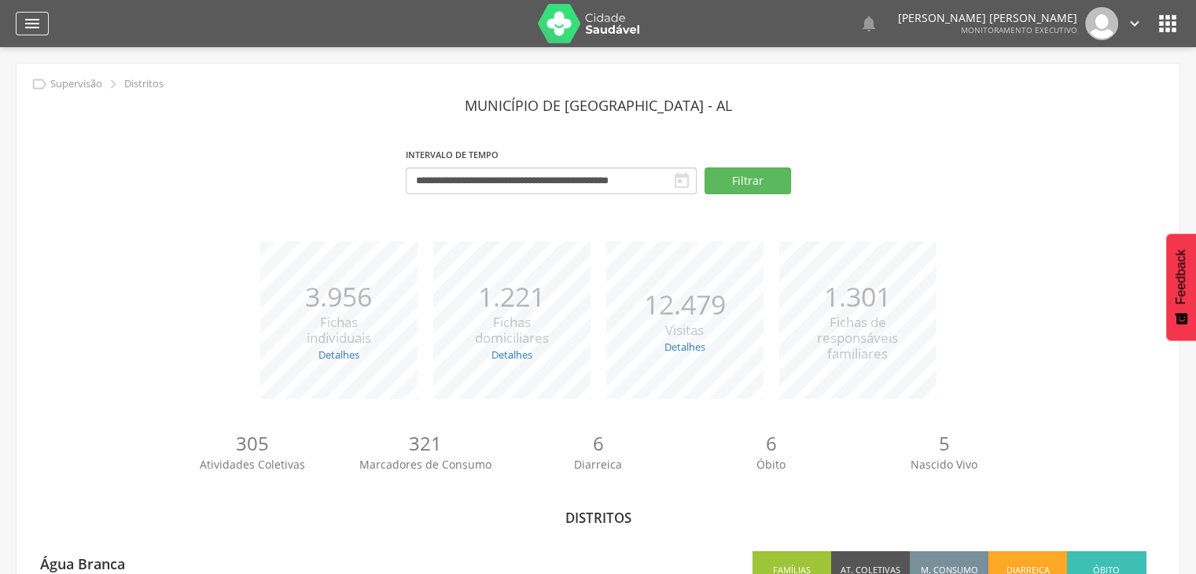
click at [28, 22] on icon "" at bounding box center [32, 23] width 19 height 19
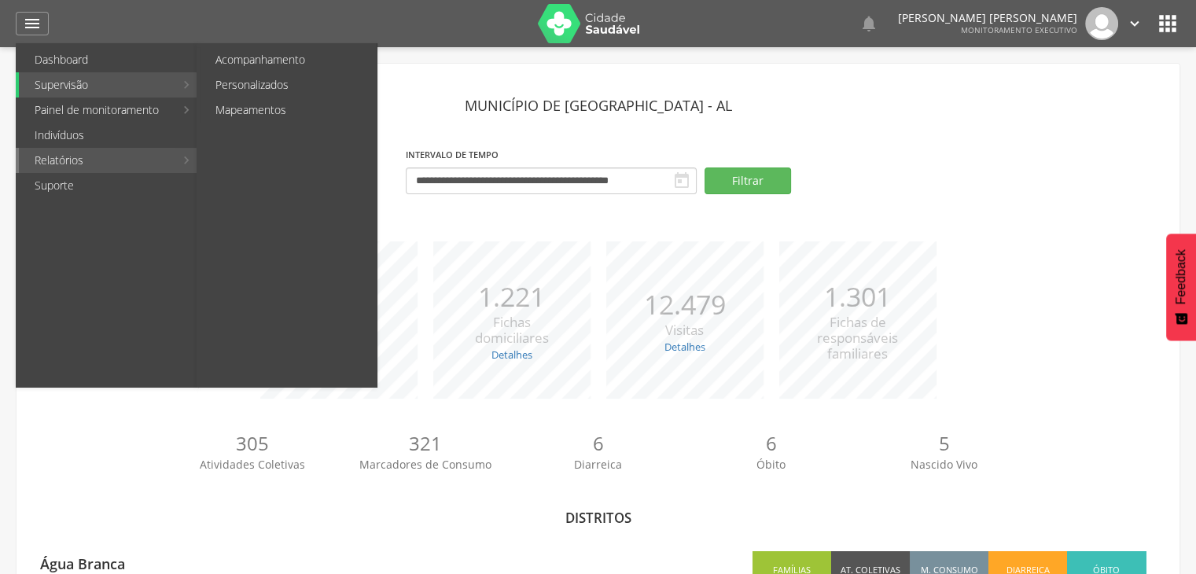
click at [140, 162] on link "Relatórios" at bounding box center [97, 160] width 156 height 25
click at [254, 79] on link "Personalizados" at bounding box center [288, 84] width 177 height 25
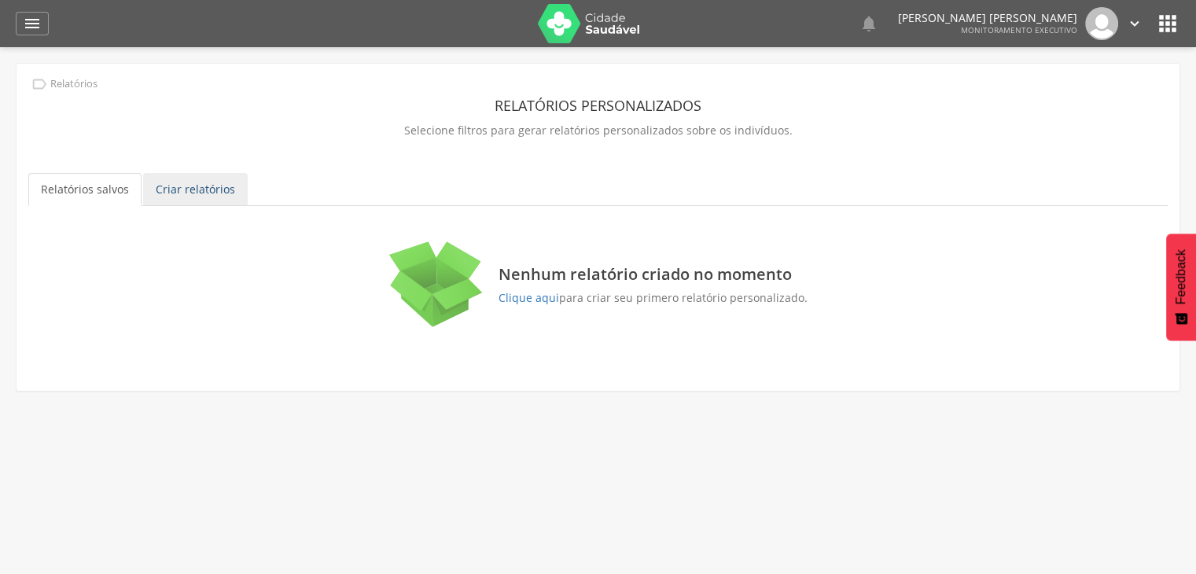
click at [185, 192] on link "Criar relatórios" at bounding box center [195, 189] width 105 height 33
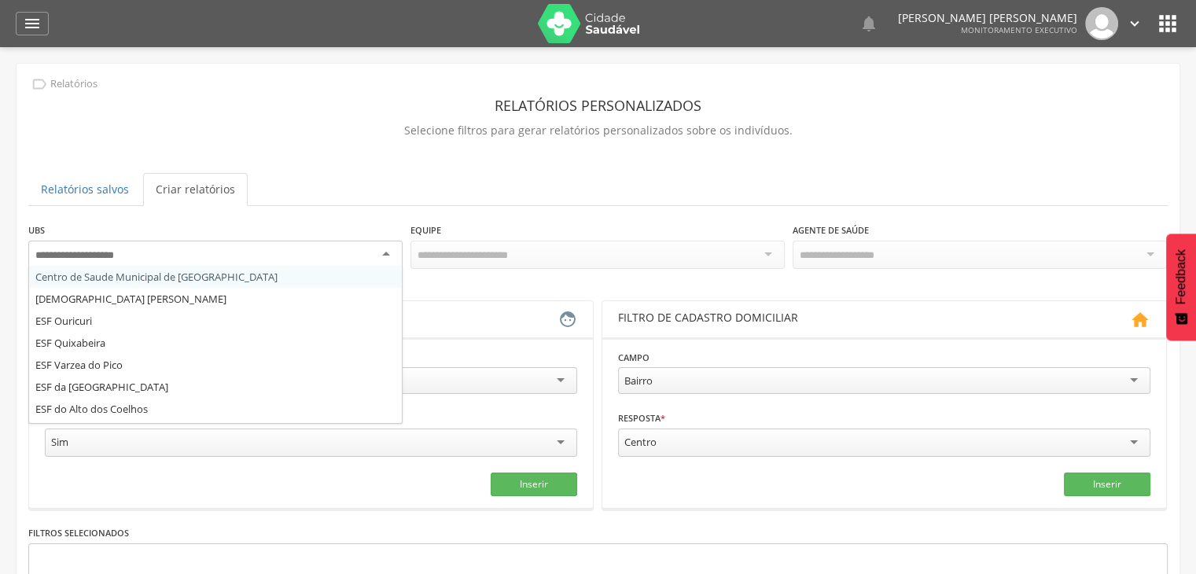
click at [226, 259] on div at bounding box center [215, 255] width 374 height 28
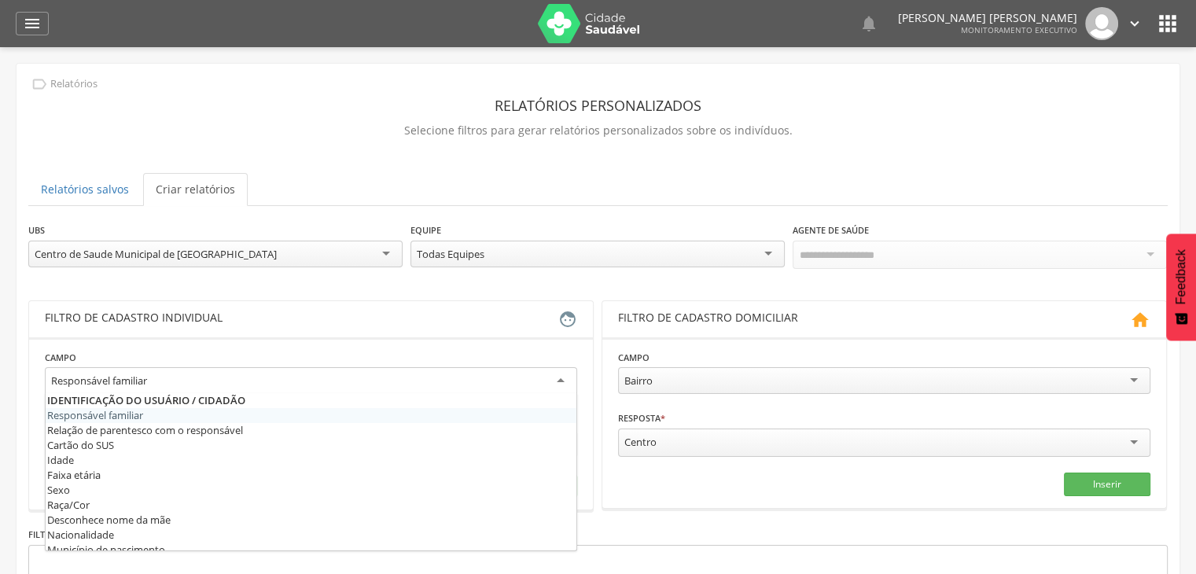
click at [208, 376] on div "Responsável familiar" at bounding box center [311, 381] width 532 height 28
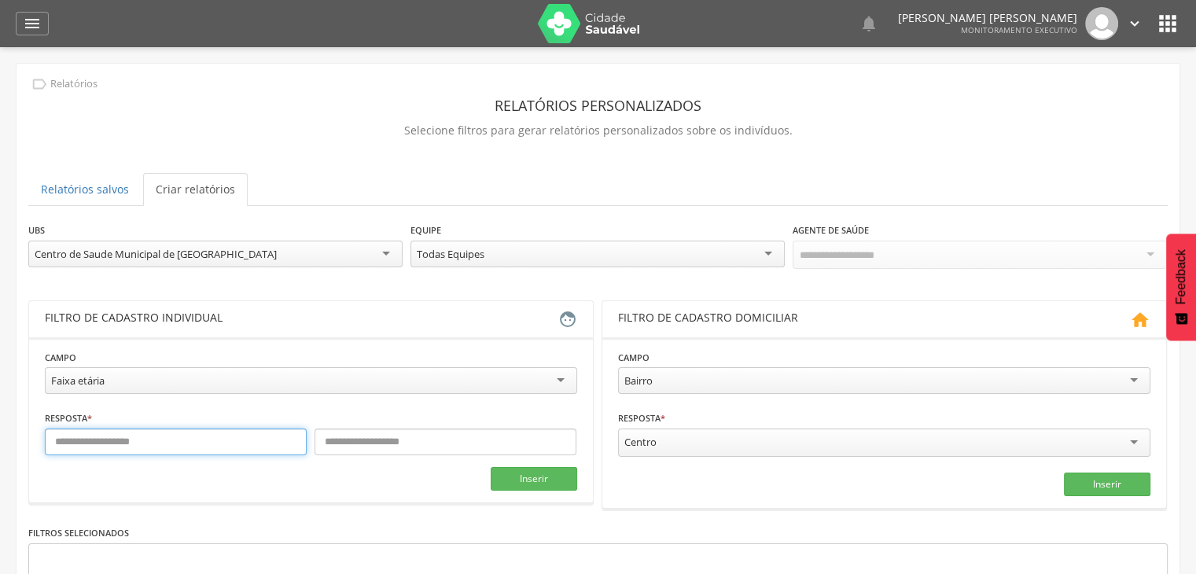
click at [89, 441] on input "text" at bounding box center [176, 441] width 262 height 27
type input "*"
click at [141, 485] on div "Inserir" at bounding box center [311, 479] width 532 height 24
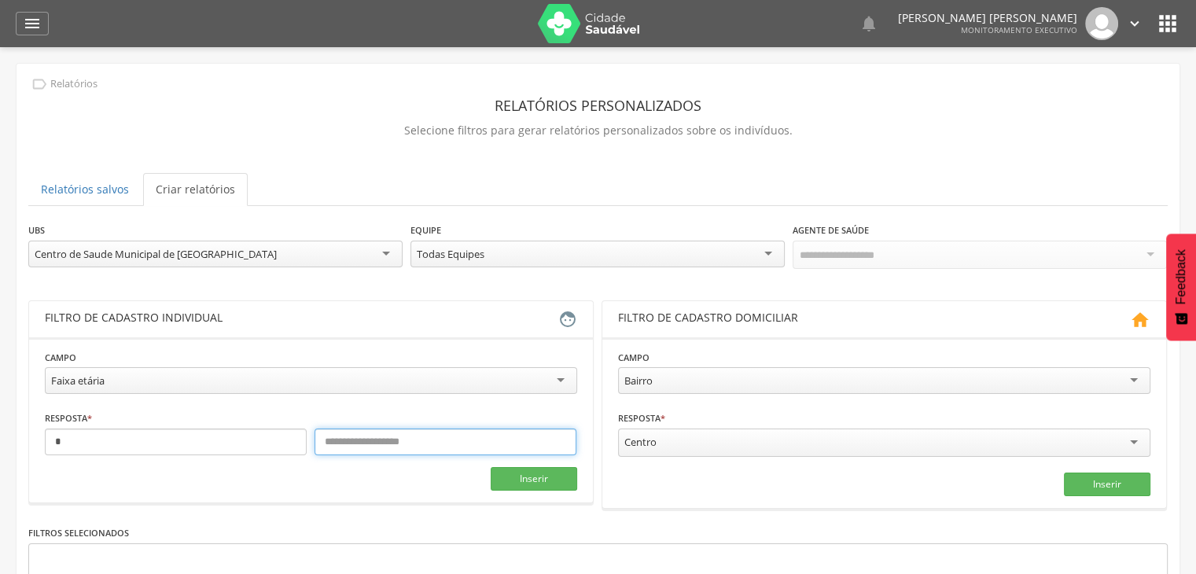
click at [347, 435] on input "text" at bounding box center [445, 441] width 262 height 27
click at [532, 484] on button "Inserir" at bounding box center [533, 479] width 86 height 24
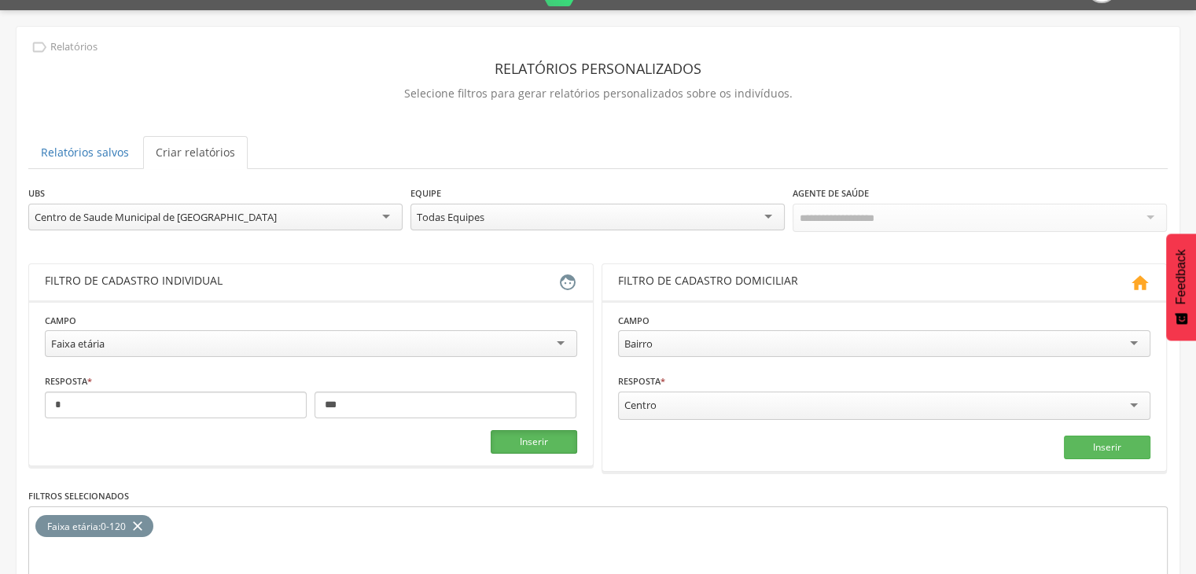
scroll to position [39, 0]
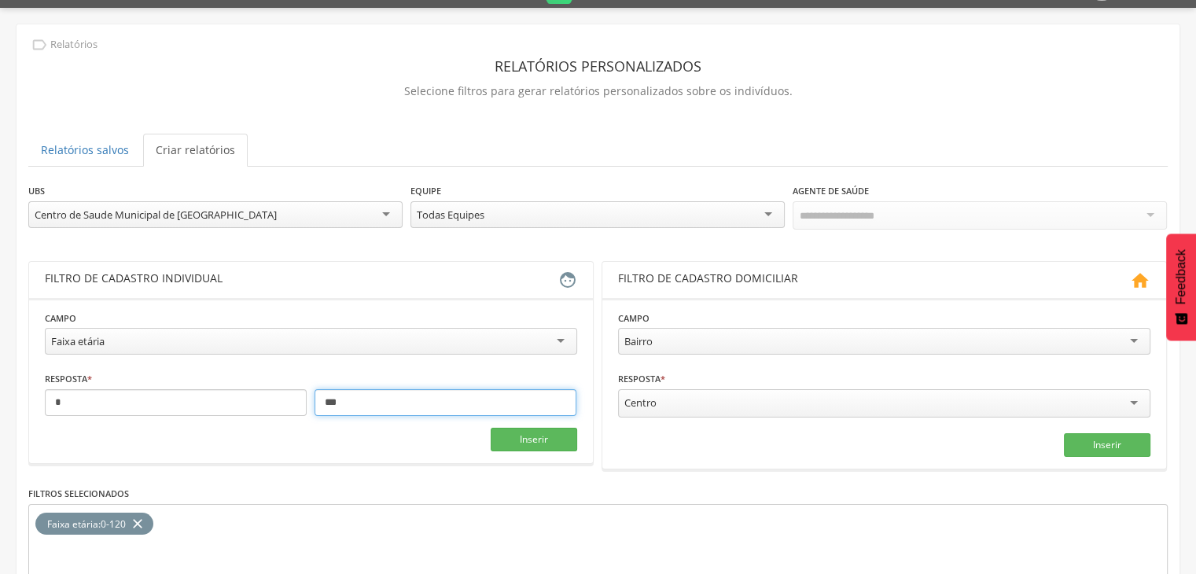
click at [384, 392] on input "***" at bounding box center [445, 402] width 262 height 27
type input "*"
type input "***"
click at [521, 428] on button "Inserir" at bounding box center [533, 440] width 86 height 24
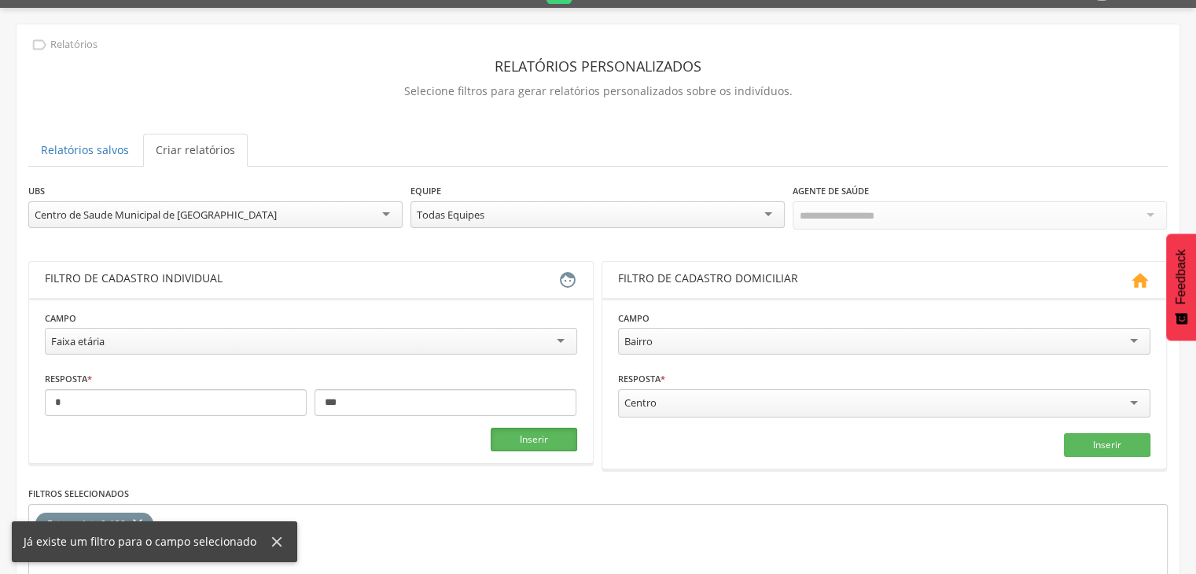
scroll to position [163, 0]
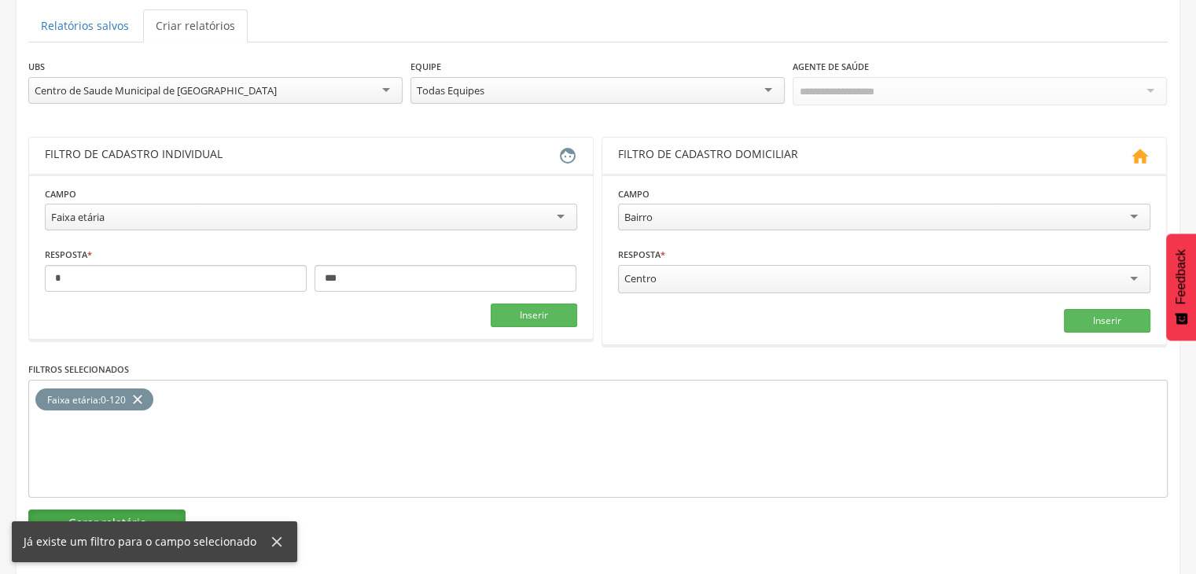
click at [107, 509] on button "Gerar relatório" at bounding box center [106, 522] width 157 height 27
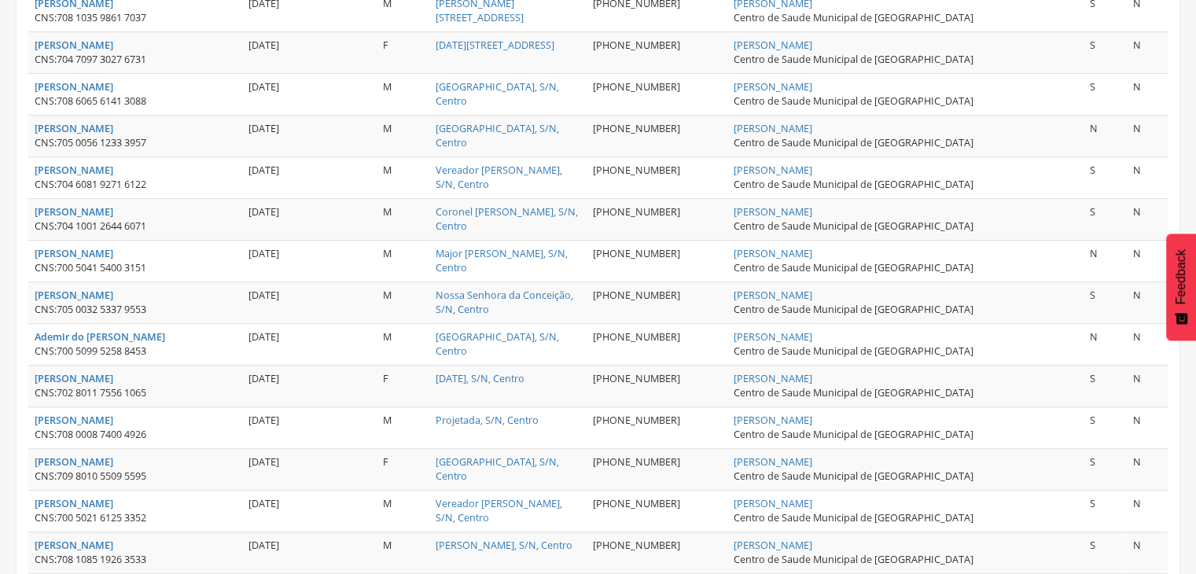
scroll to position [0, 0]
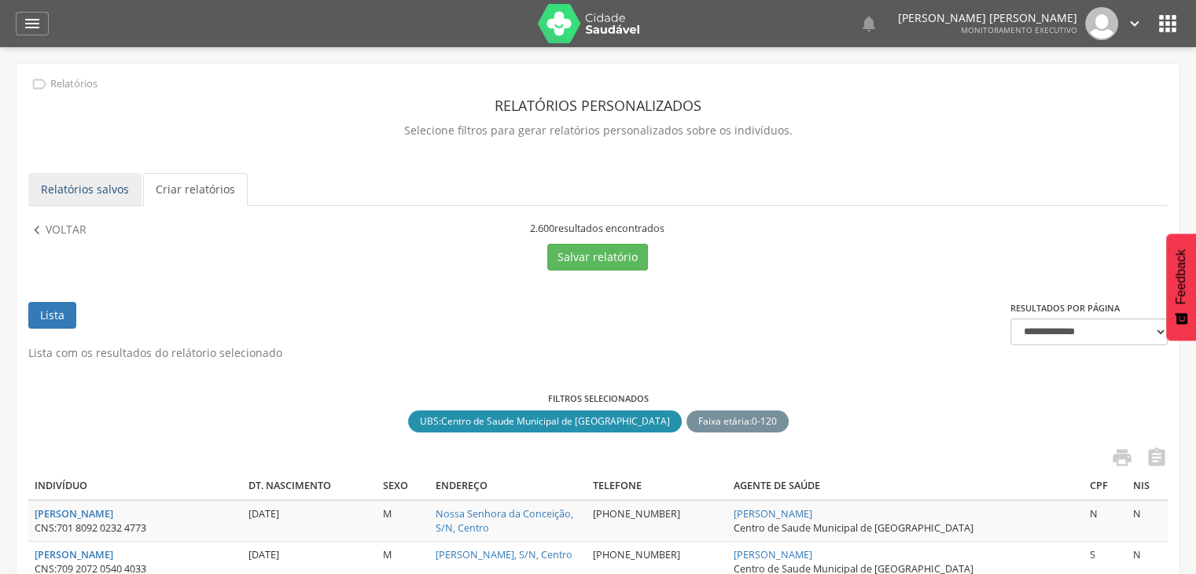
click at [82, 175] on link "Relatórios salvos" at bounding box center [84, 189] width 113 height 33
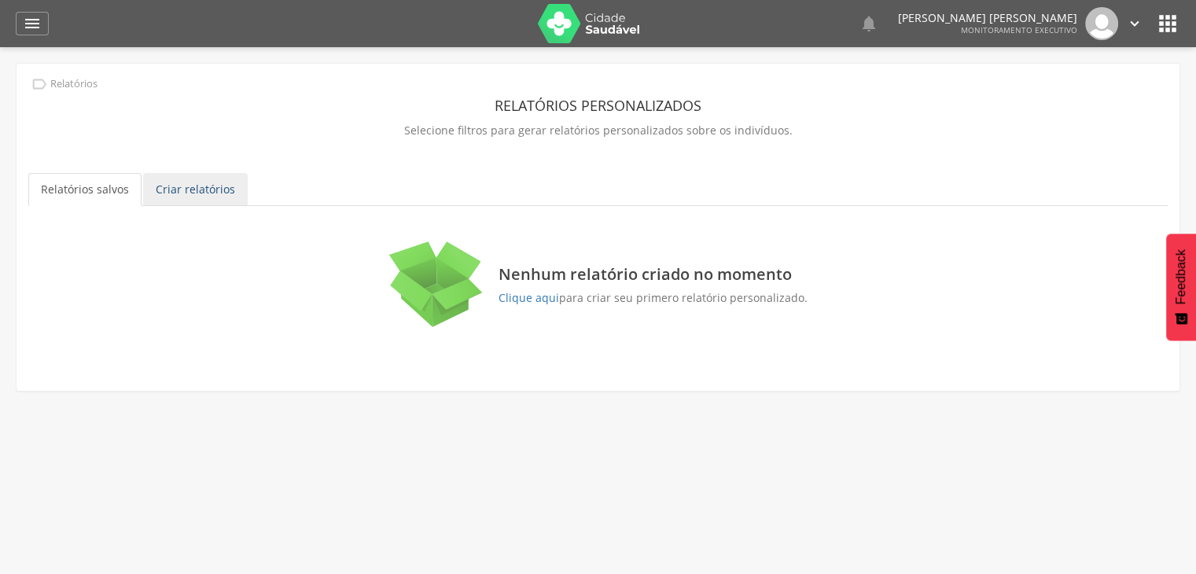
click at [189, 183] on link "Criar relatórios" at bounding box center [195, 189] width 105 height 33
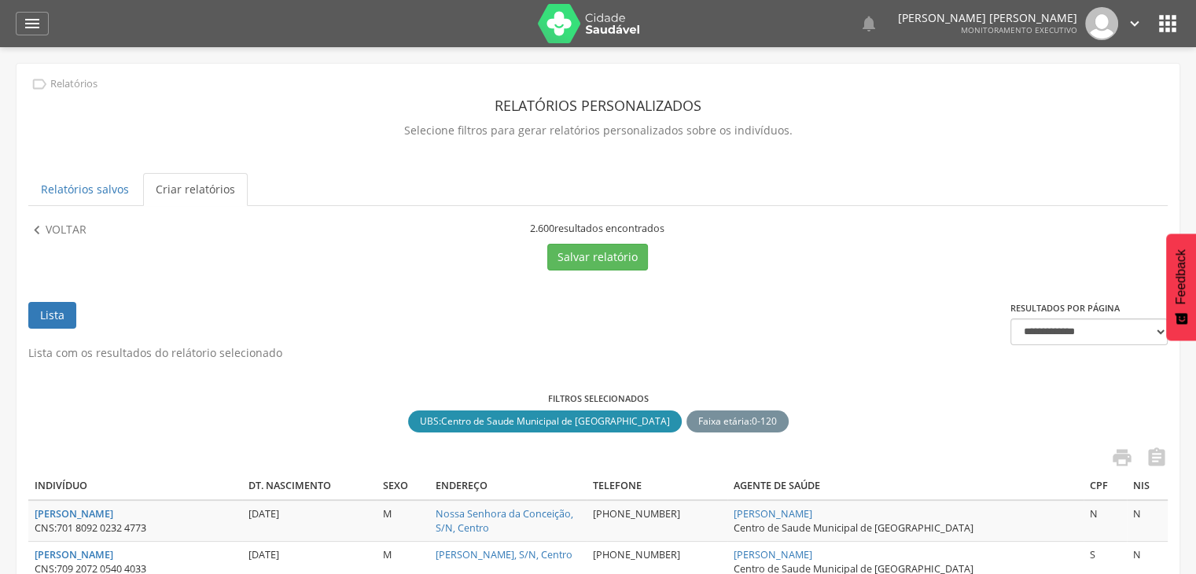
click at [63, 314] on link "Lista" at bounding box center [52, 315] width 48 height 27
click at [60, 222] on p "Voltar" at bounding box center [66, 230] width 41 height 17
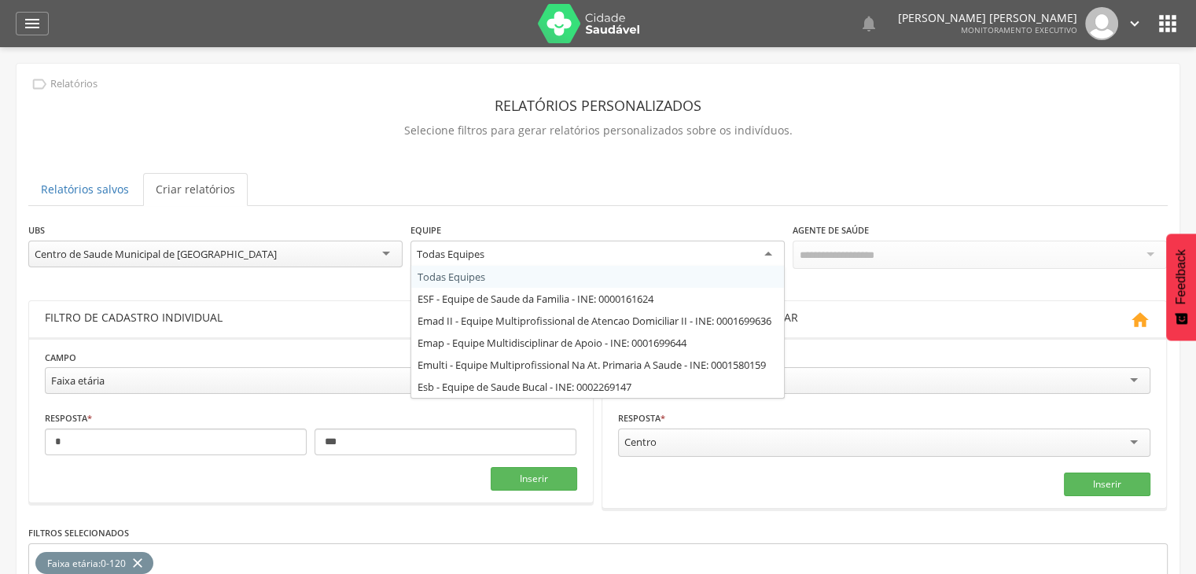
click at [537, 263] on div "Todas Equipes" at bounding box center [597, 255] width 374 height 28
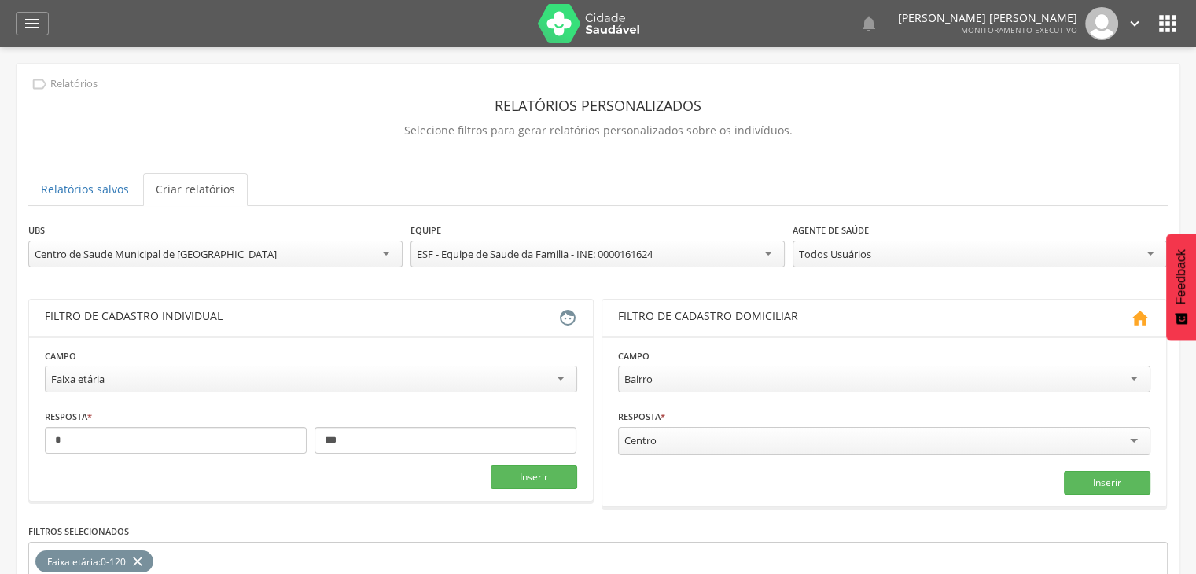
click at [854, 259] on div "Todos Usuários" at bounding box center [835, 254] width 72 height 14
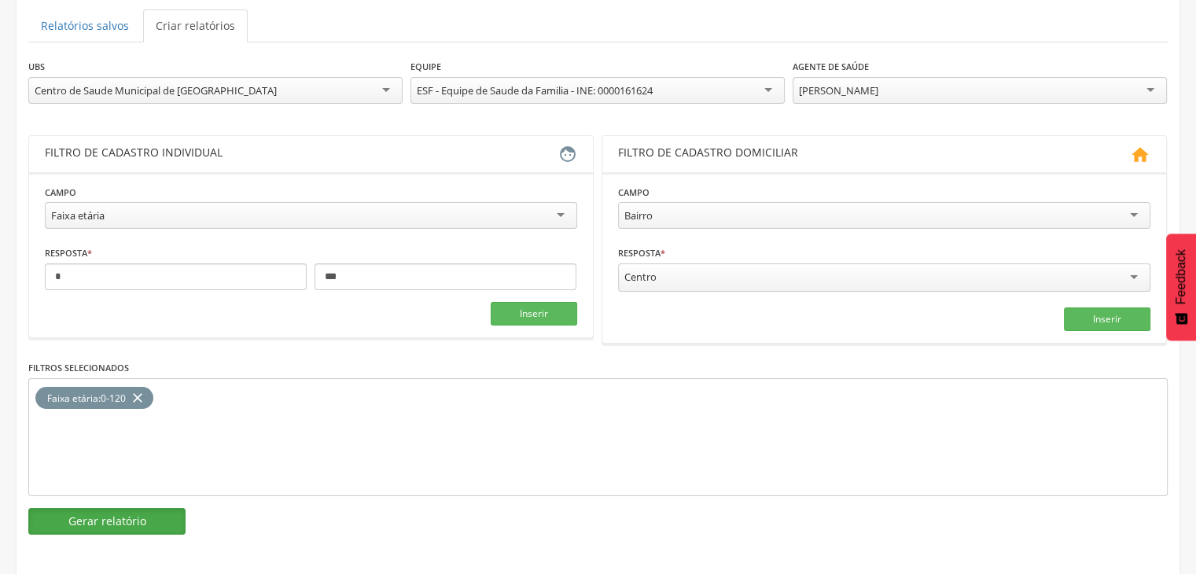
click at [142, 523] on button "Gerar relatório" at bounding box center [106, 521] width 157 height 27
